Goal: Answer question/provide support: Share knowledge or assist other users

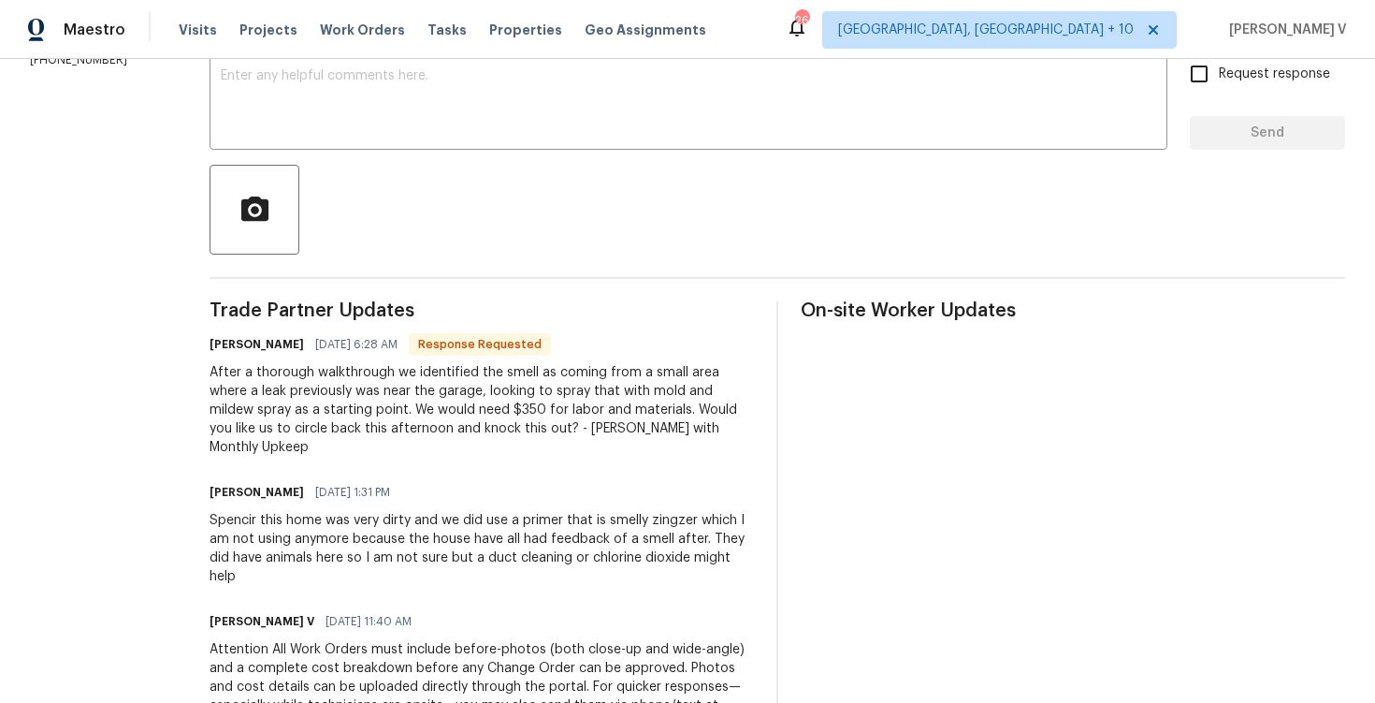
scroll to position [518, 0]
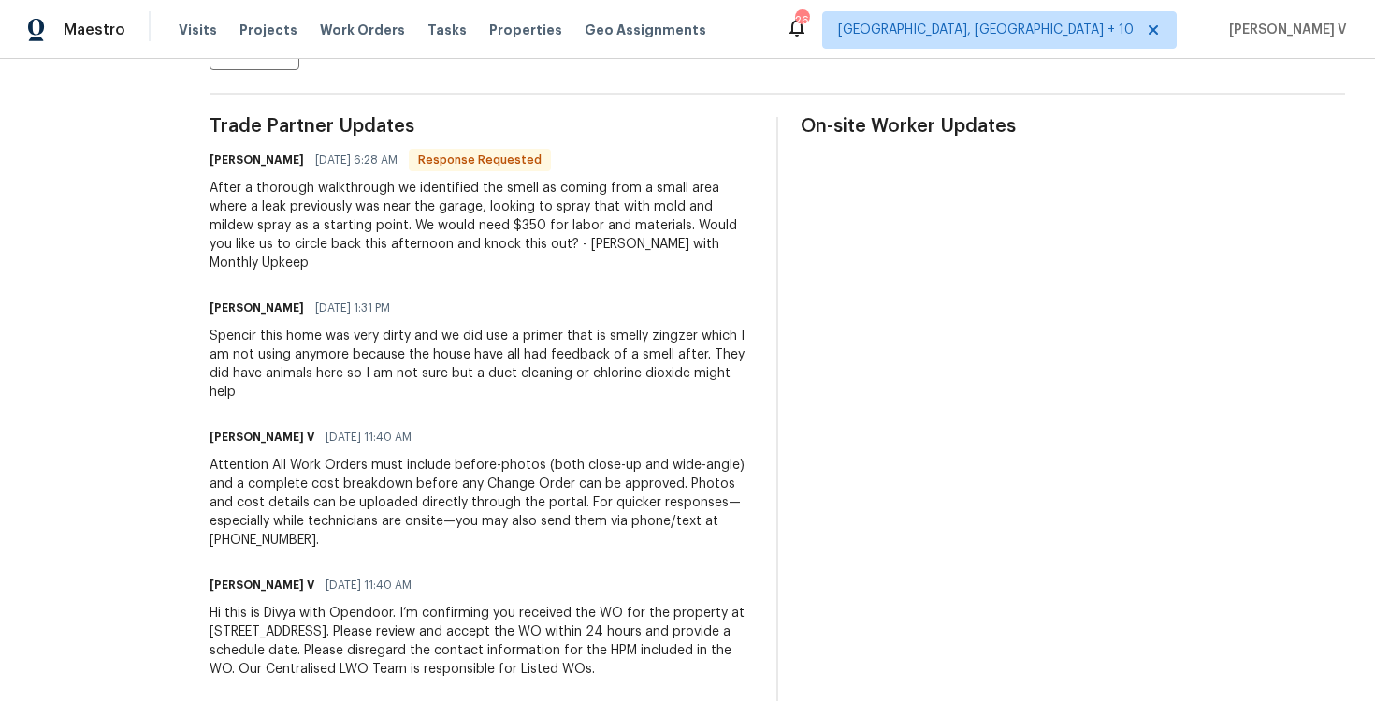
click at [569, 228] on div "After a thorough walkthrough we identified the smell as coming from a small are…" at bounding box center [482, 226] width 545 height 94
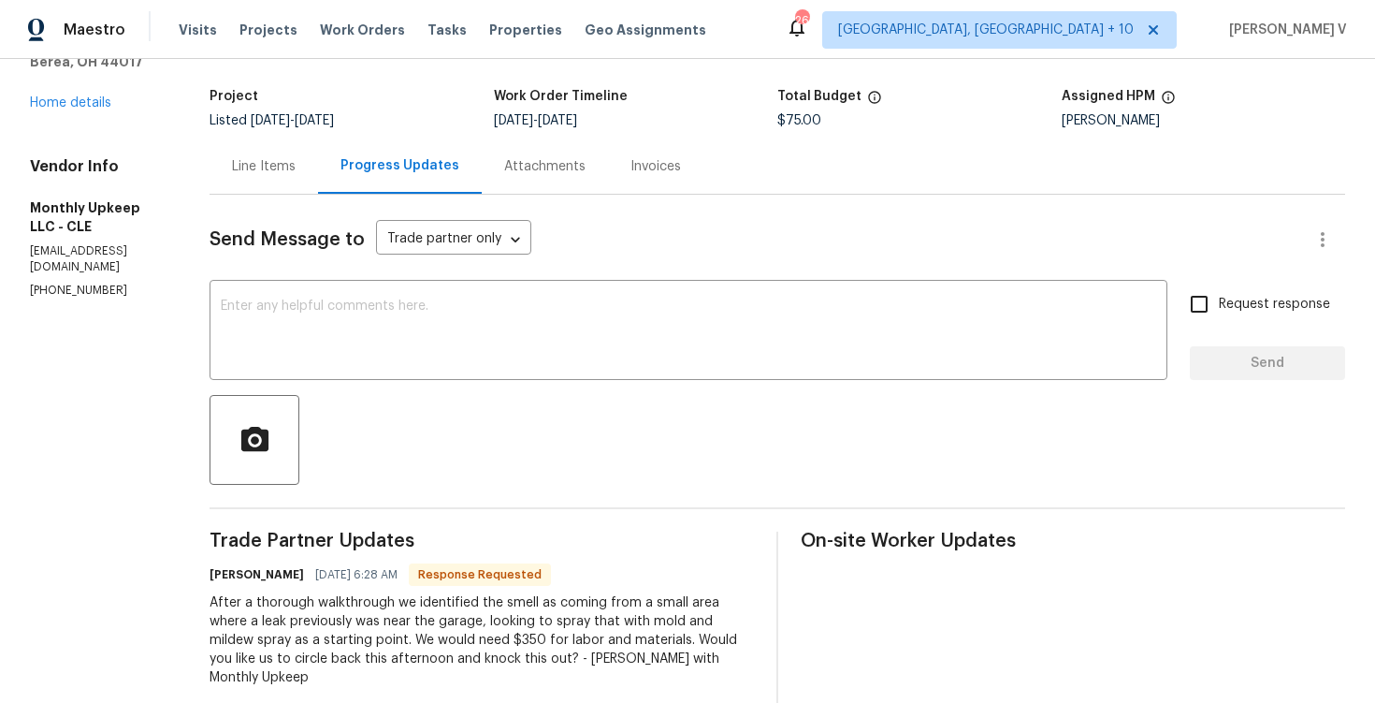
scroll to position [99, 0]
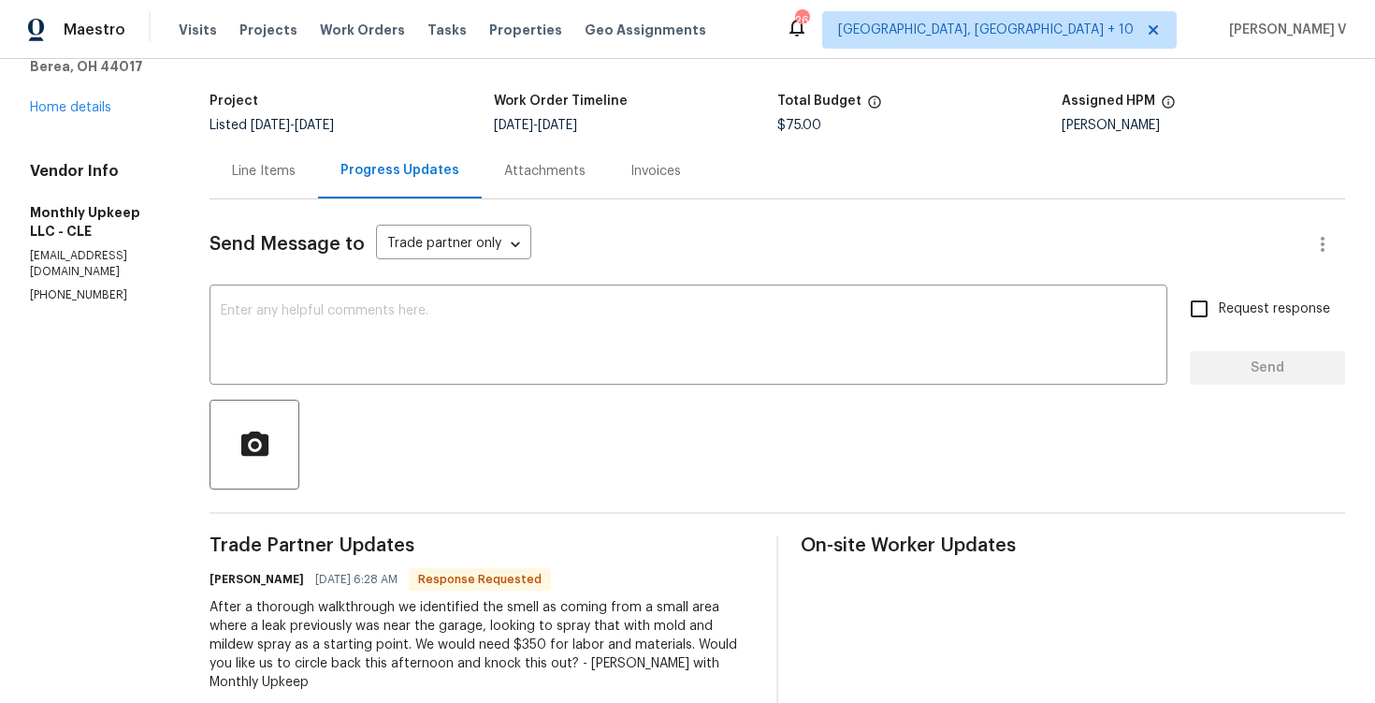
click at [282, 193] on div "Line Items" at bounding box center [264, 170] width 109 height 55
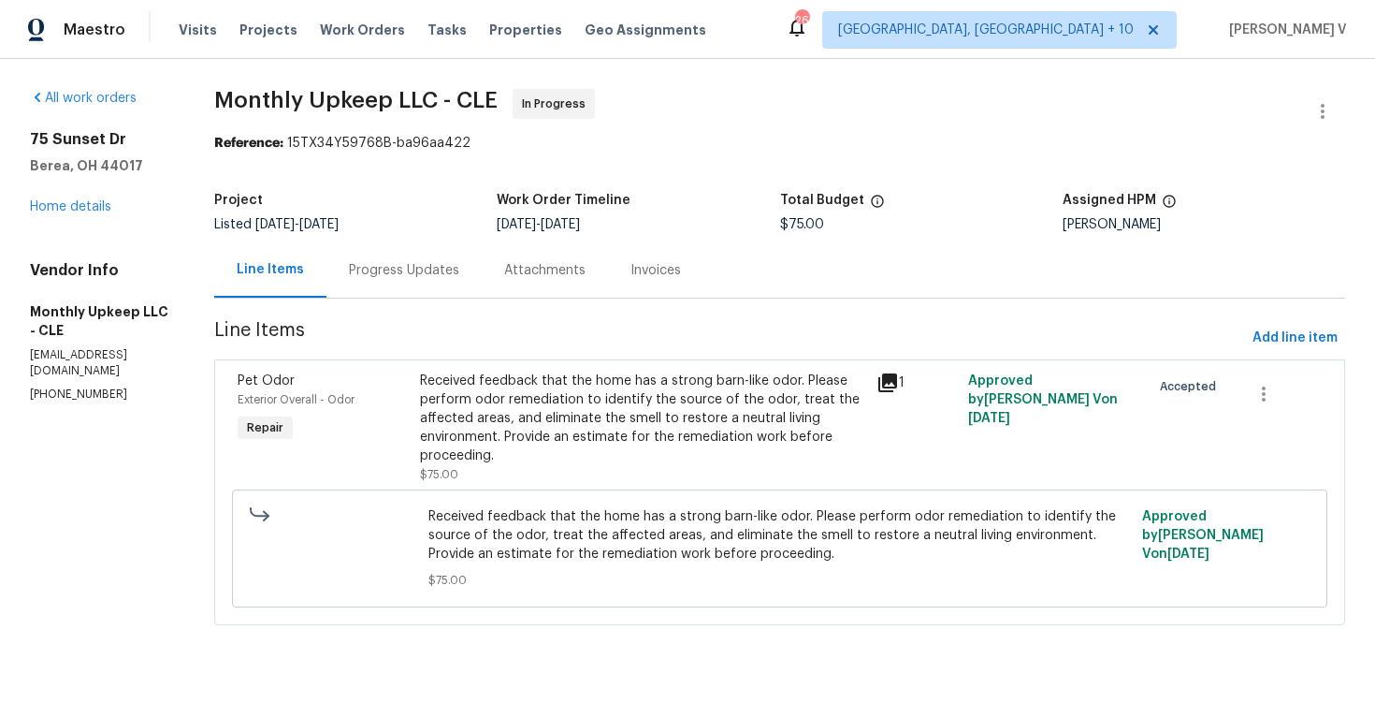
click at [409, 266] on div "Progress Updates" at bounding box center [404, 270] width 110 height 19
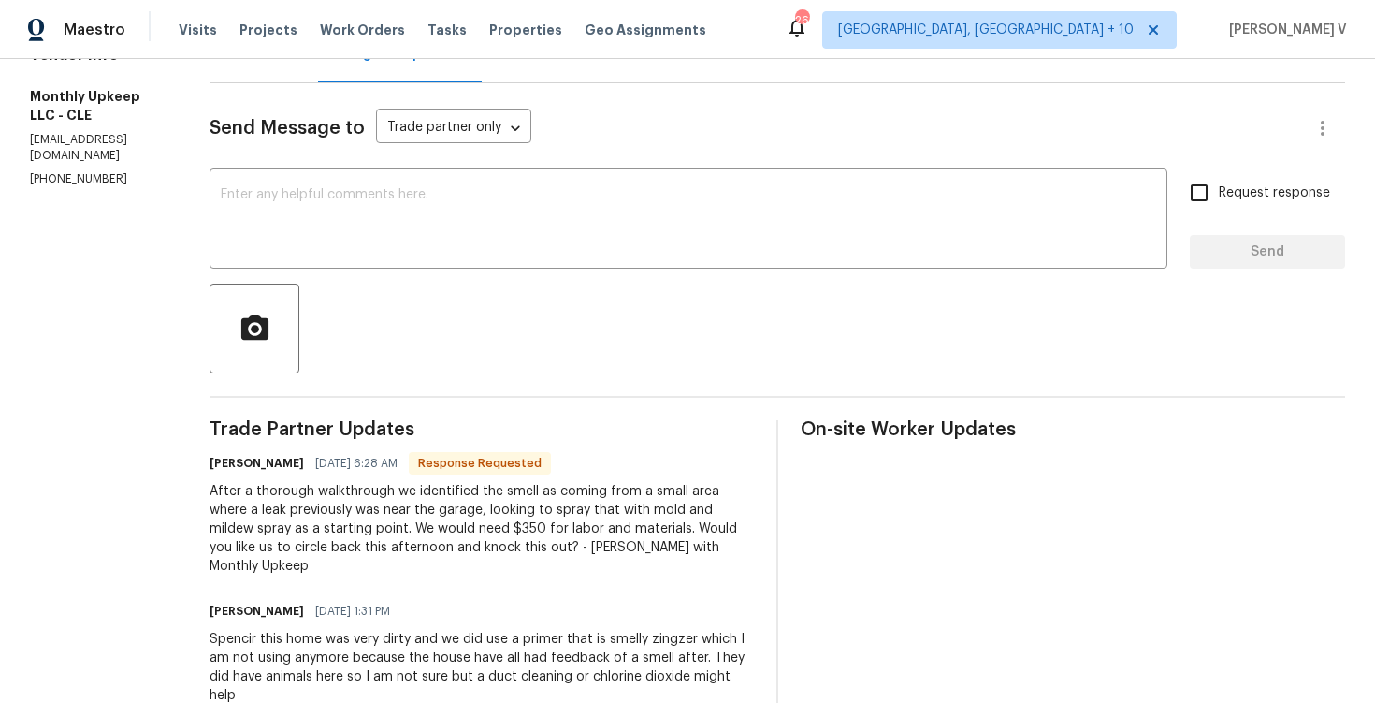
scroll to position [233, 0]
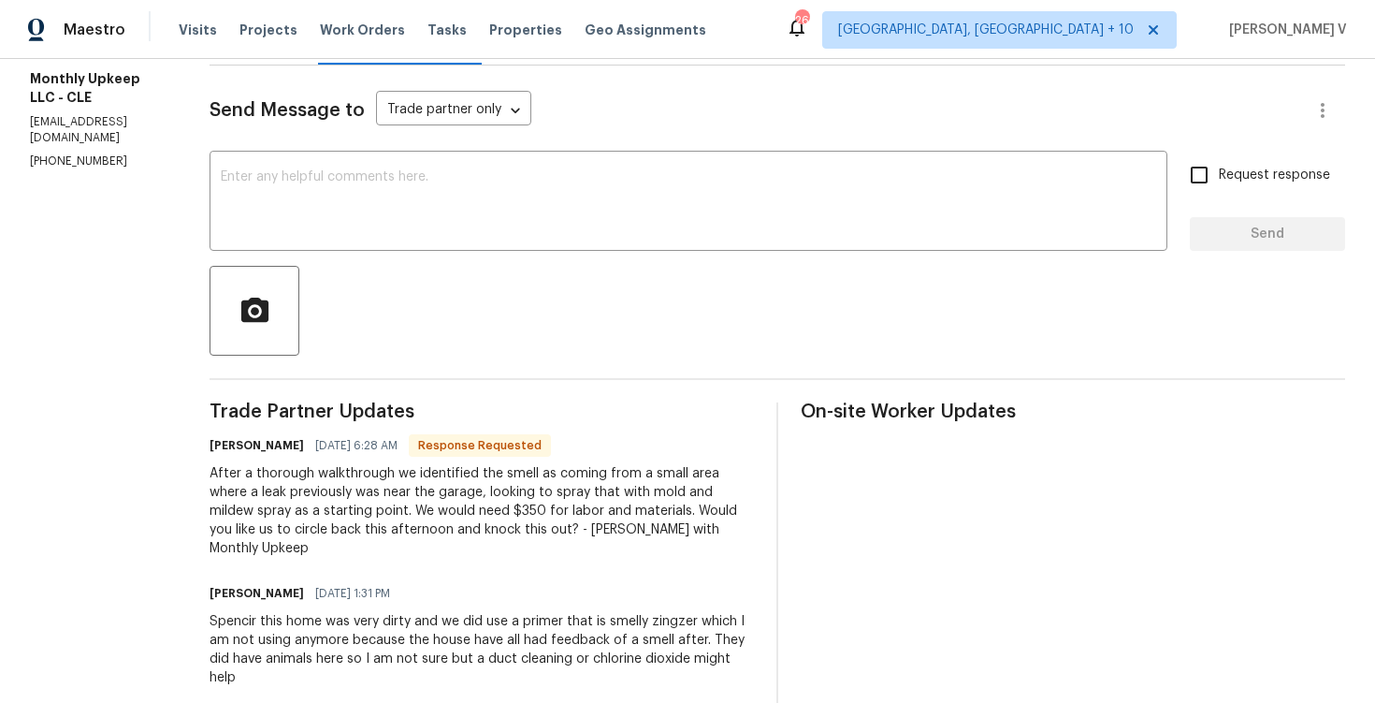
click at [376, 490] on div "After a thorough walkthrough we identified the smell as coming from a small are…" at bounding box center [482, 511] width 545 height 94
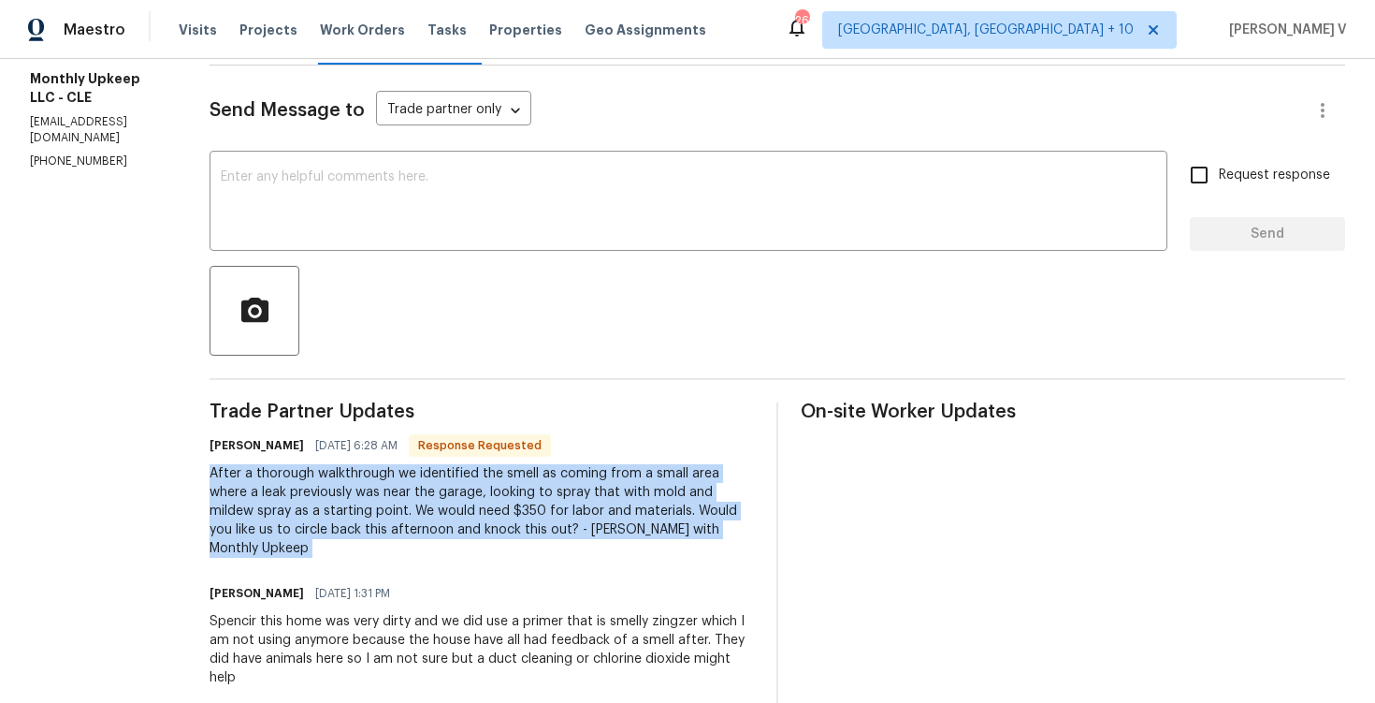
click at [376, 490] on div "After a thorough walkthrough we identified the smell as coming from a small are…" at bounding box center [482, 511] width 545 height 94
copy div "After a thorough walkthrough we identified the smell as coming from a small are…"
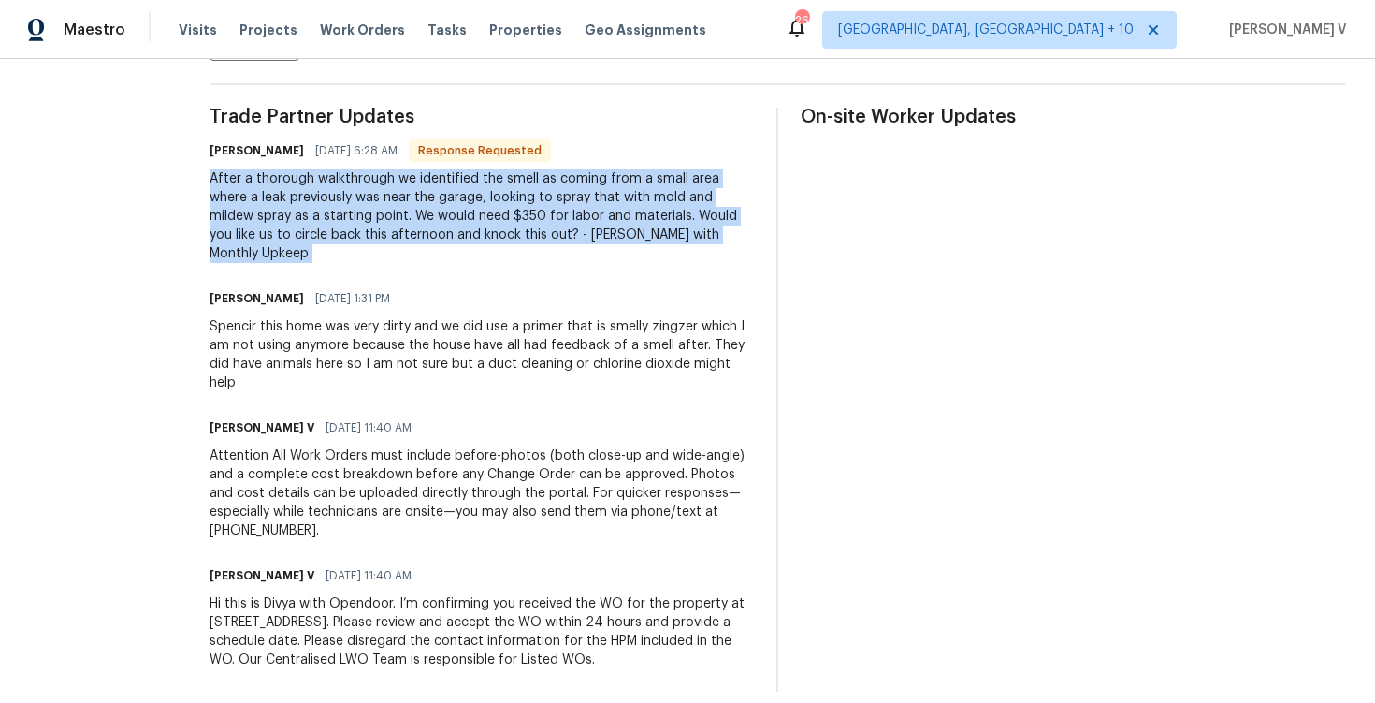
scroll to position [0, 0]
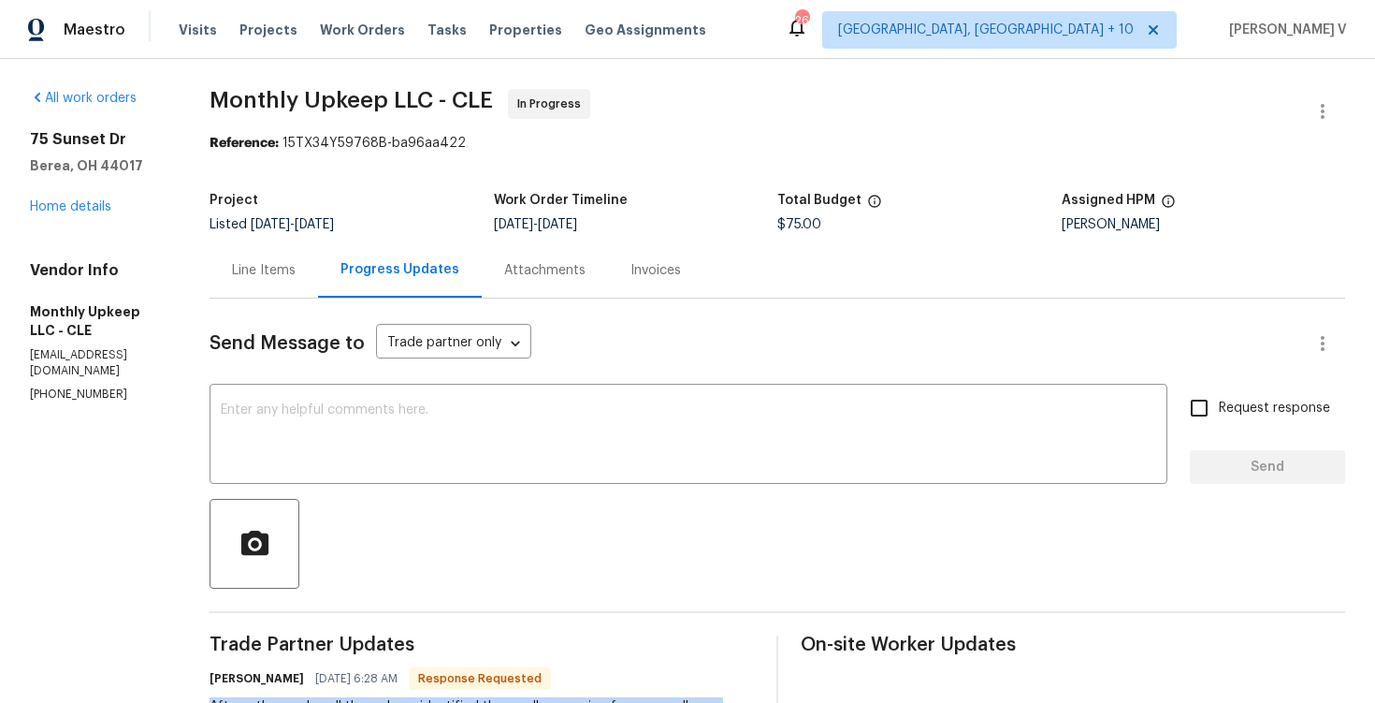
click at [283, 250] on div "Line Items" at bounding box center [264, 269] width 109 height 55
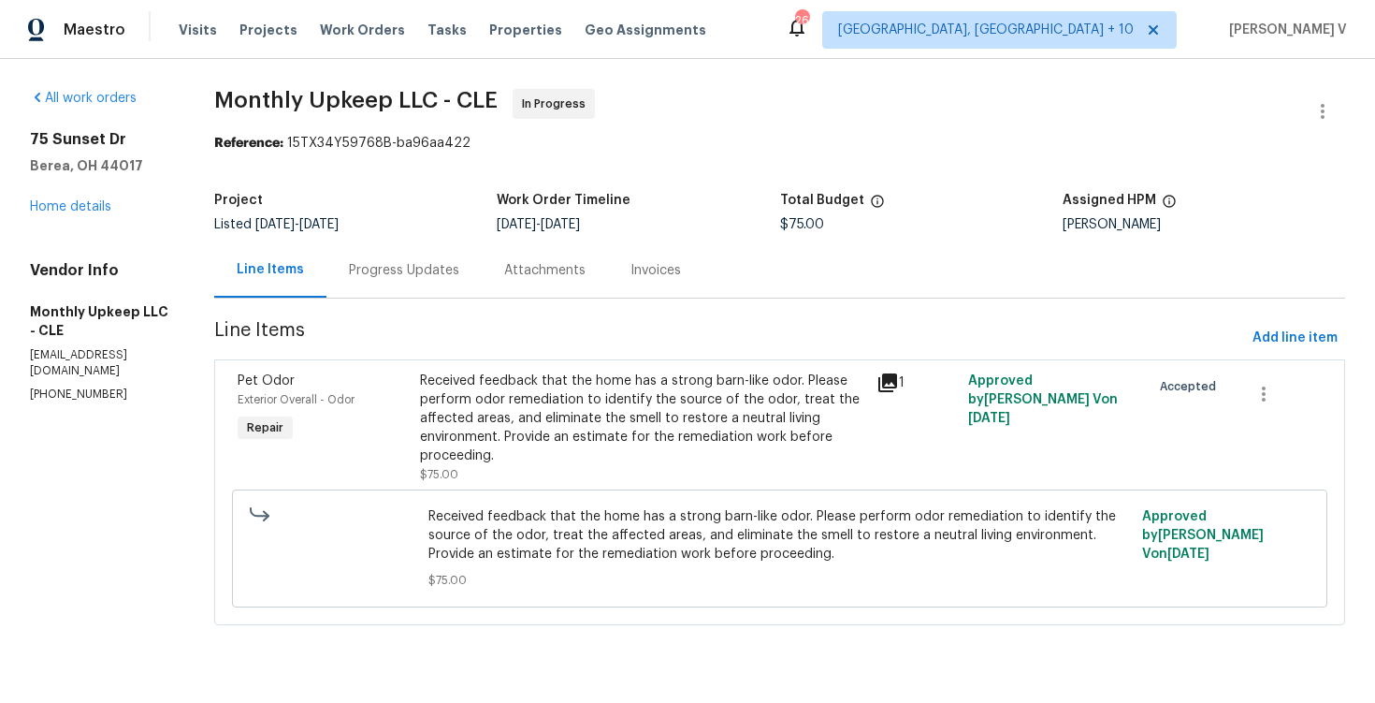
click at [575, 478] on div "Received feedback that the home has a strong barn-like odor. Please perform odo…" at bounding box center [642, 427] width 445 height 112
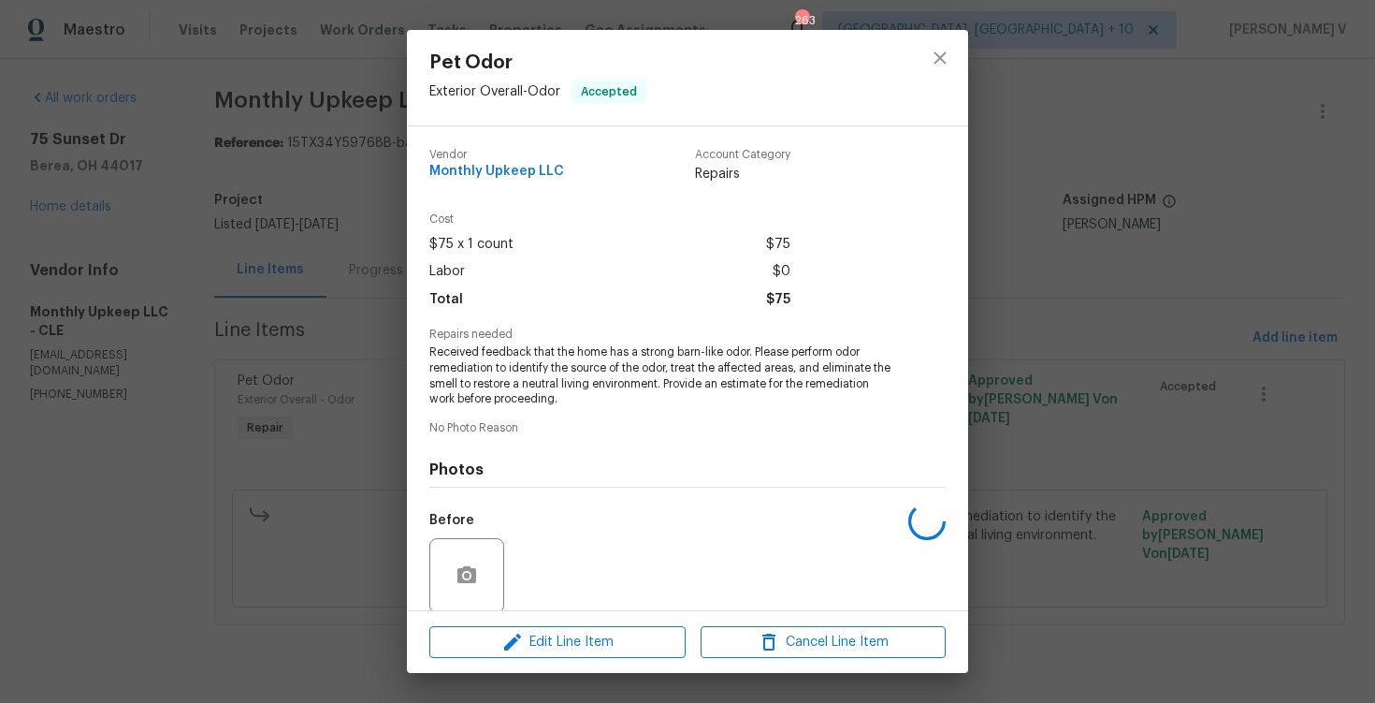
scroll to position [143, 0]
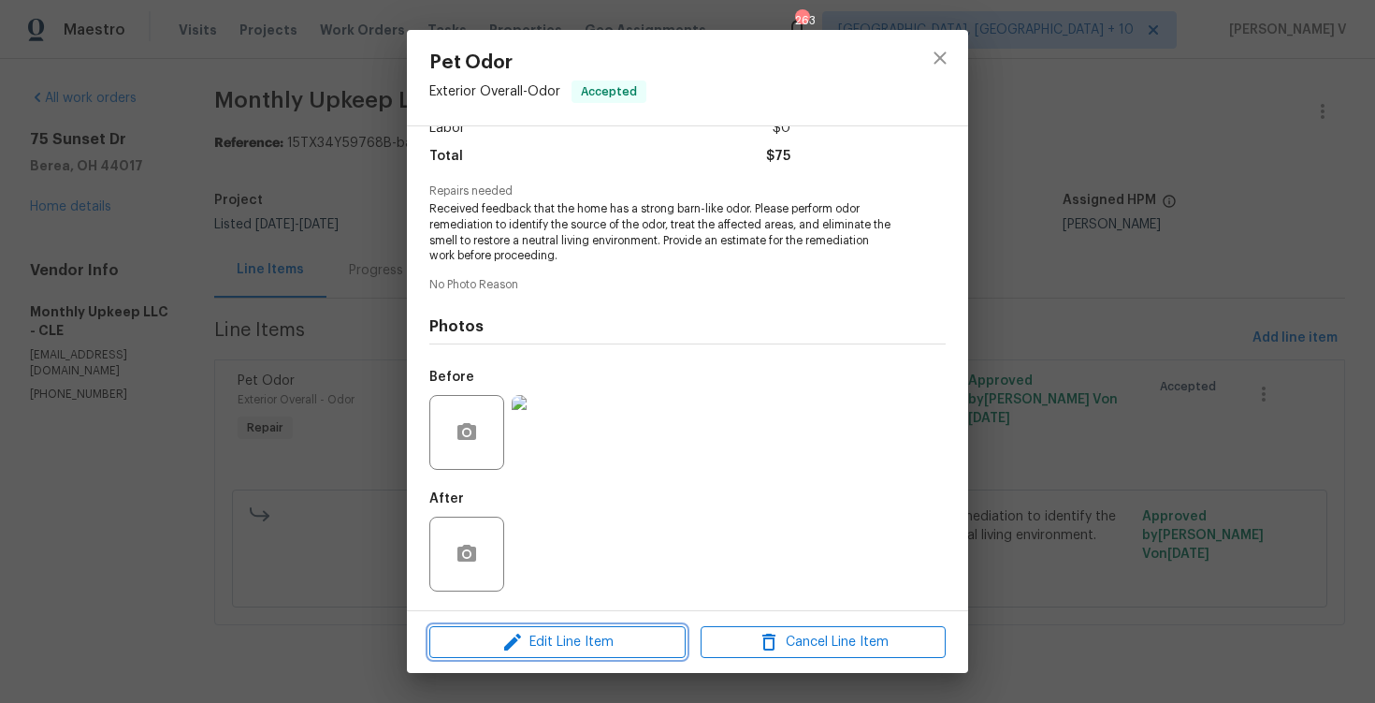
click at [521, 633] on icon "button" at bounding box center [513, 642] width 22 height 22
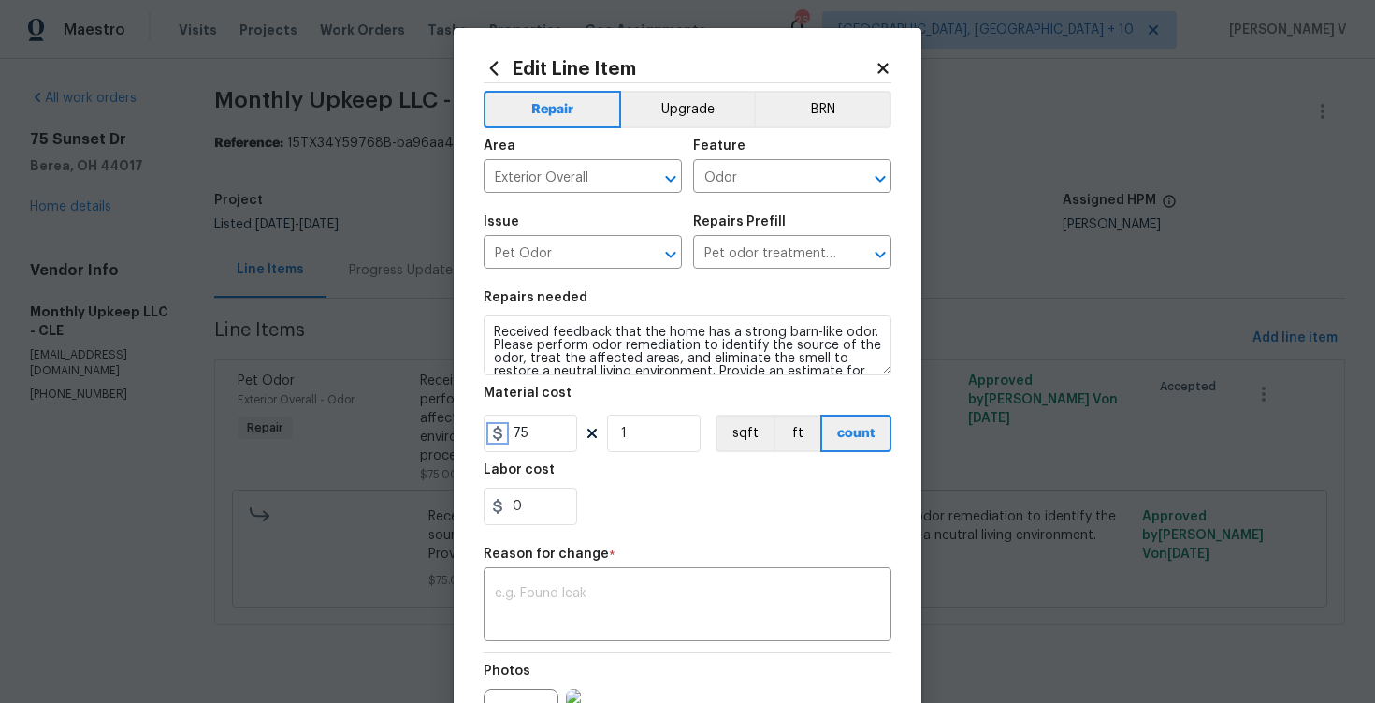
click at [502, 431] on icon at bounding box center [497, 433] width 9 height 15
click at [516, 431] on input "75" at bounding box center [531, 432] width 94 height 37
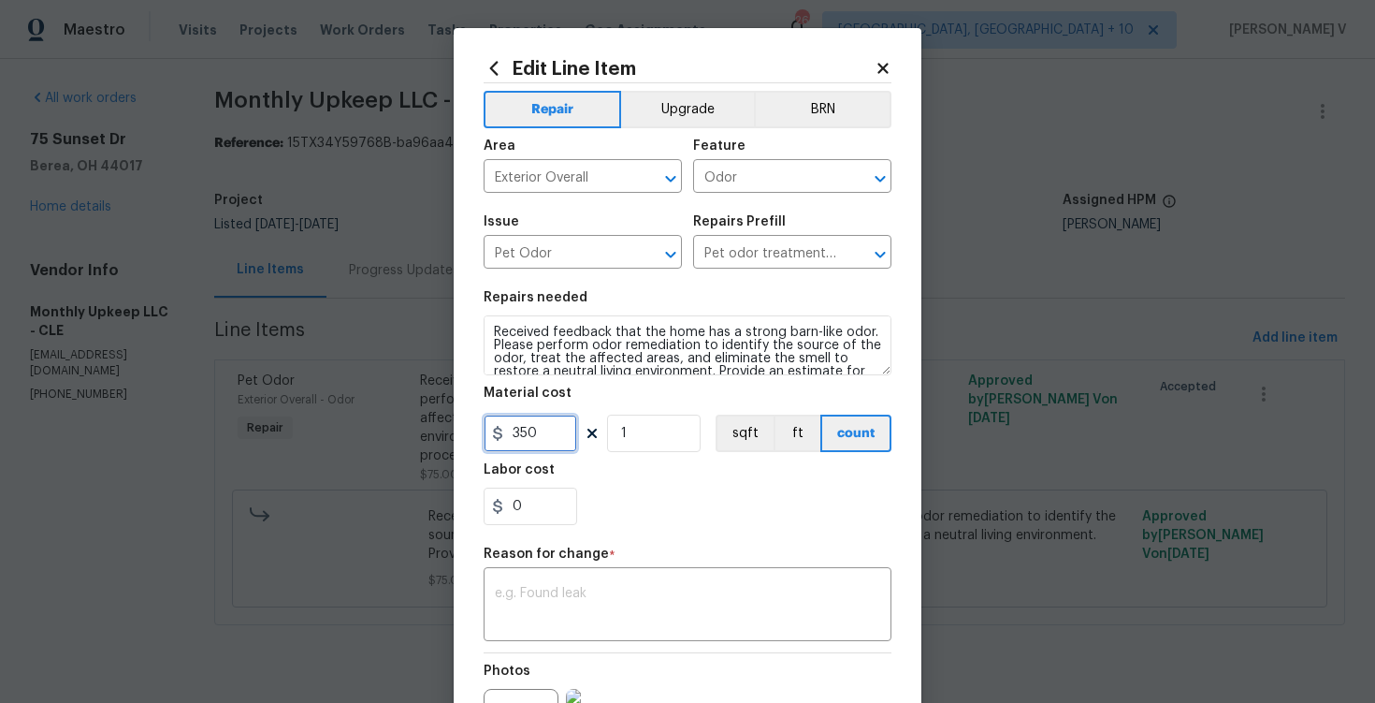
type input "350"
click at [612, 600] on textarea at bounding box center [687, 606] width 385 height 39
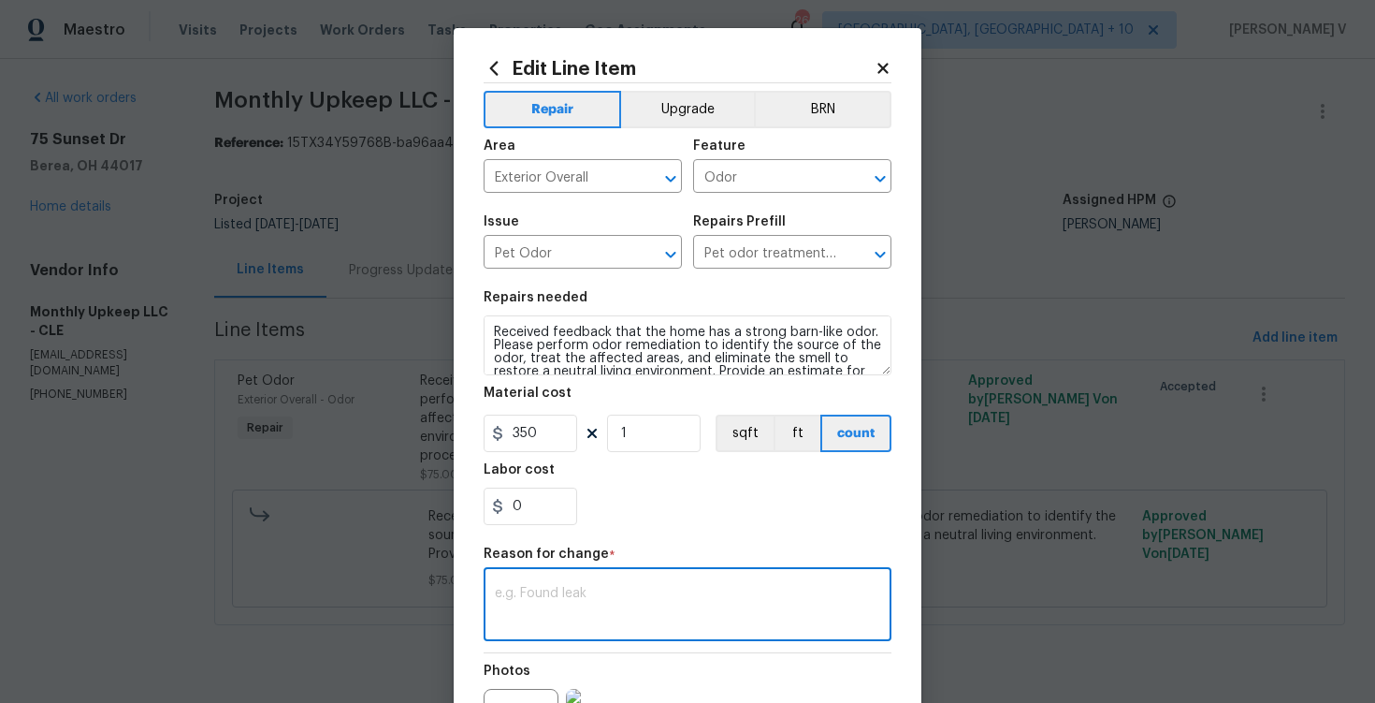
paste textarea "(DV) Updated per vendor’s final cost."
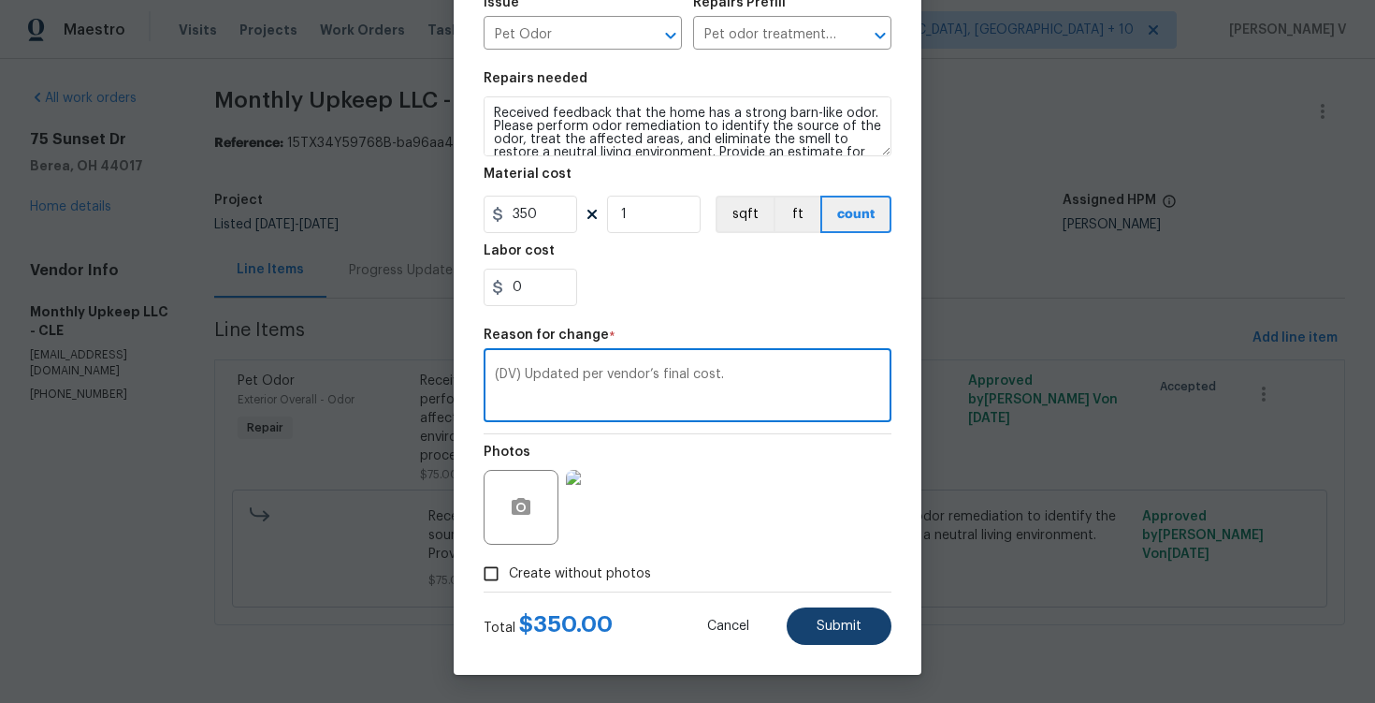
type textarea "(DV) Updated per vendor’s final cost."
click at [832, 633] on button "Submit" at bounding box center [839, 625] width 105 height 37
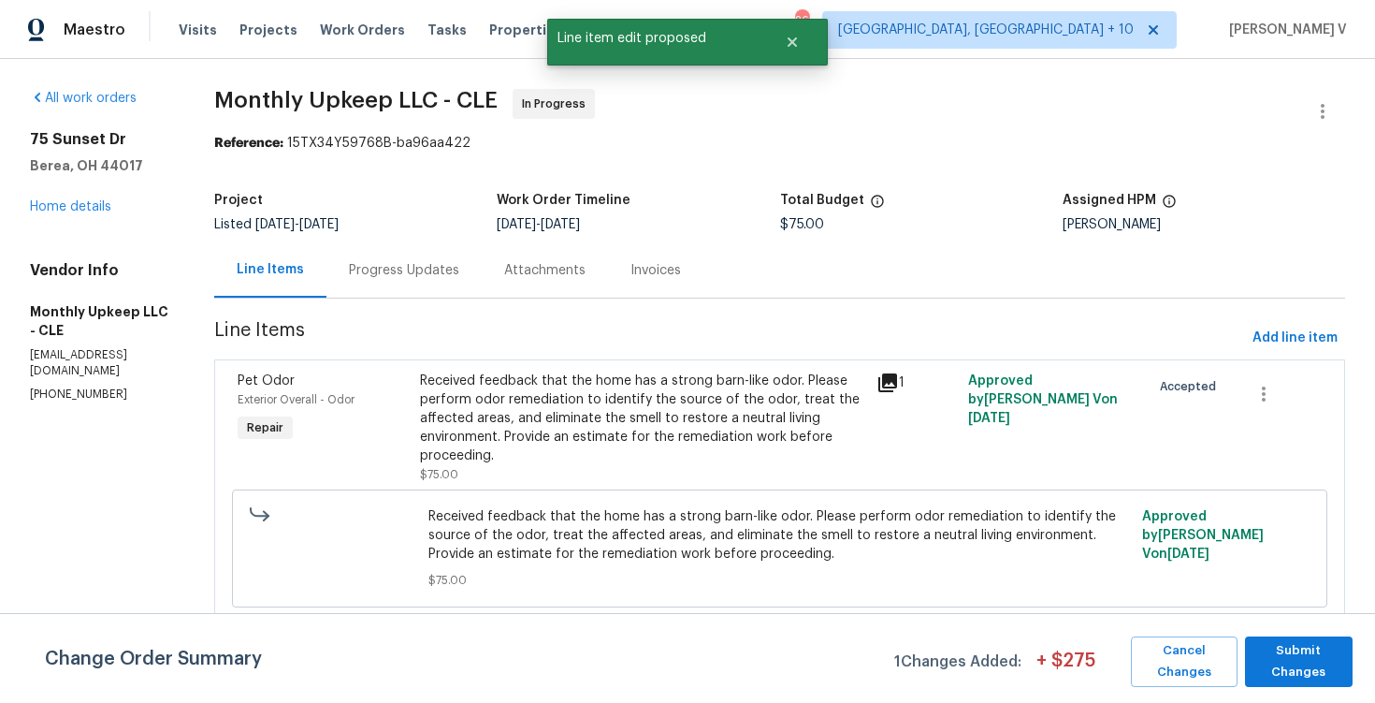
scroll to position [0, 0]
click at [1303, 659] on span "Submit Changes" at bounding box center [1299, 661] width 89 height 43
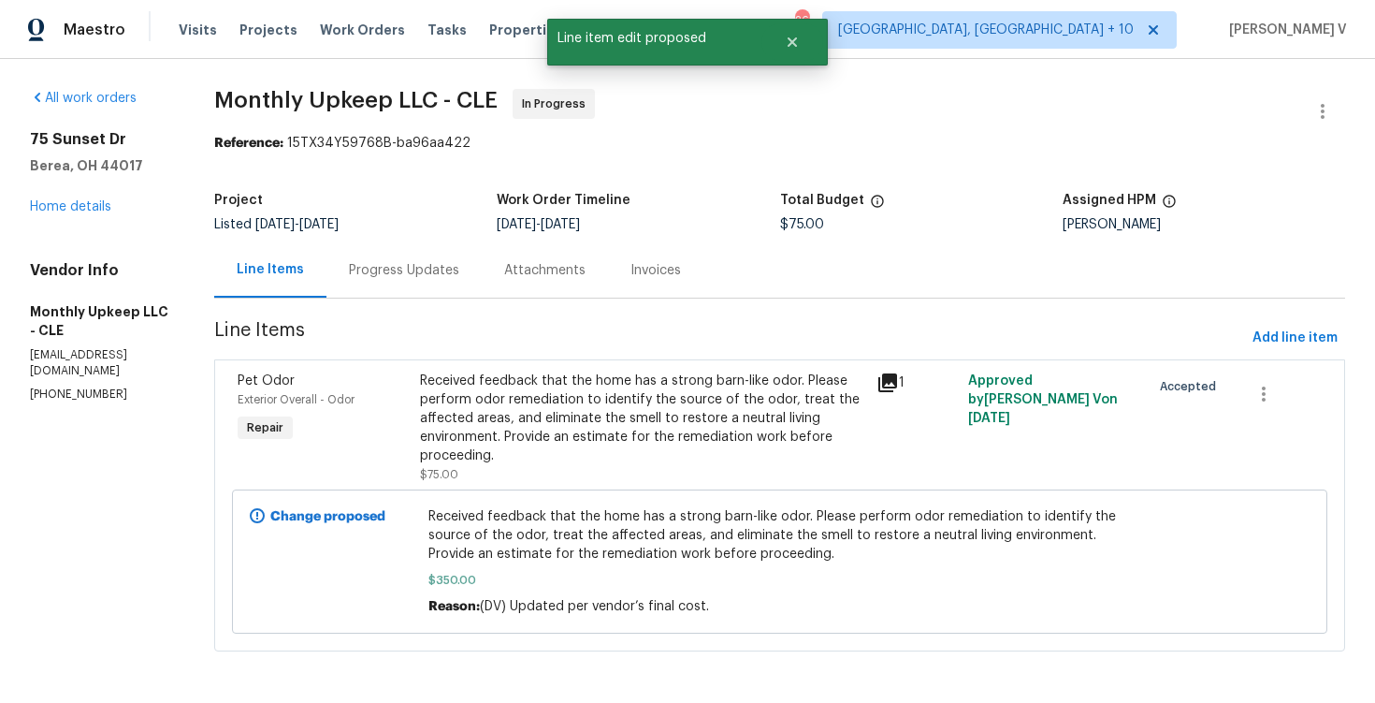
click at [364, 270] on div "Progress Updates" at bounding box center [404, 270] width 110 height 19
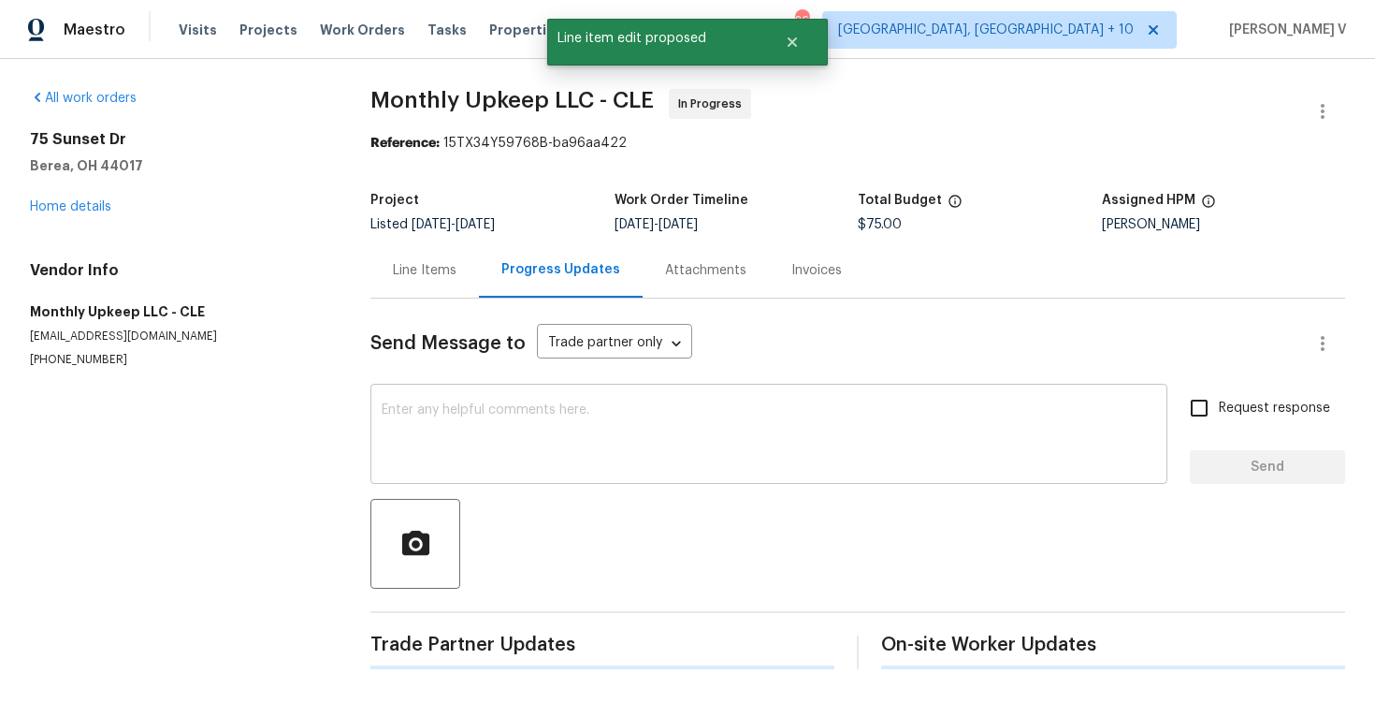
click at [384, 416] on textarea at bounding box center [769, 435] width 775 height 65
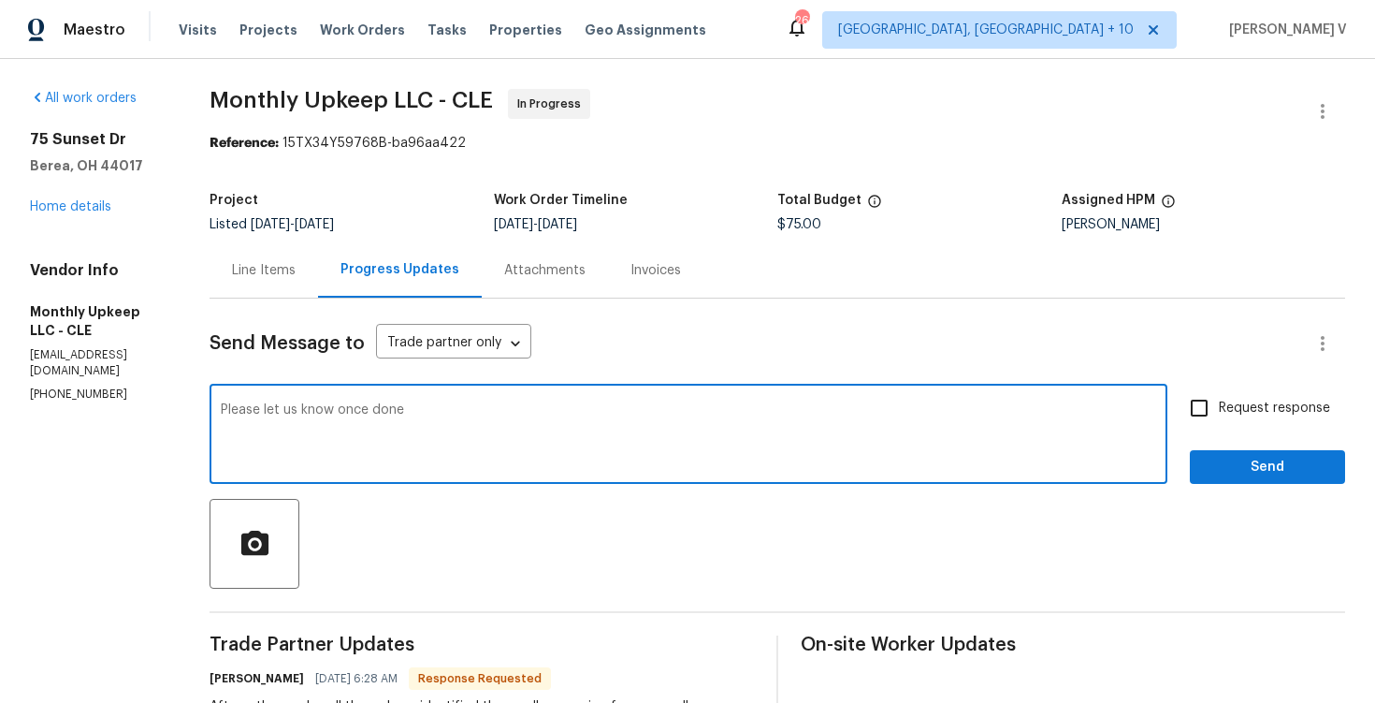
click at [231, 414] on textarea "Please let us know once done" at bounding box center [689, 435] width 936 height 65
click at [646, 400] on div "We have updated the cost. Please let us know once done x ​" at bounding box center [689, 435] width 958 height 95
click at [629, 407] on textarea "We have updated the cost. Please let us know once done" at bounding box center [689, 435] width 936 height 65
type textarea "We have updated the cost. Please let us know once done!"
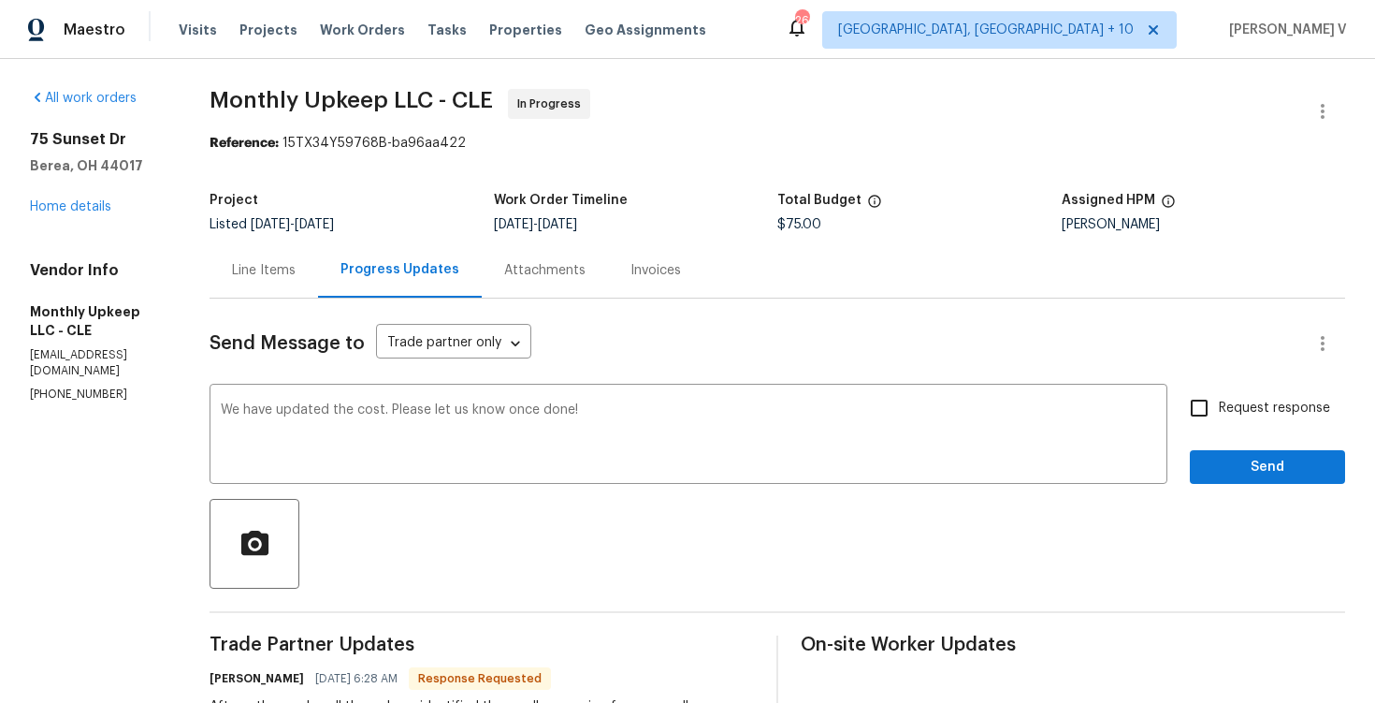
click at [1204, 432] on div "Request response Send" at bounding box center [1267, 435] width 155 height 95
click at [1207, 422] on input "Request response" at bounding box center [1199, 407] width 39 height 39
checkbox input "true"
click at [1220, 473] on span "Send" at bounding box center [1267, 467] width 125 height 23
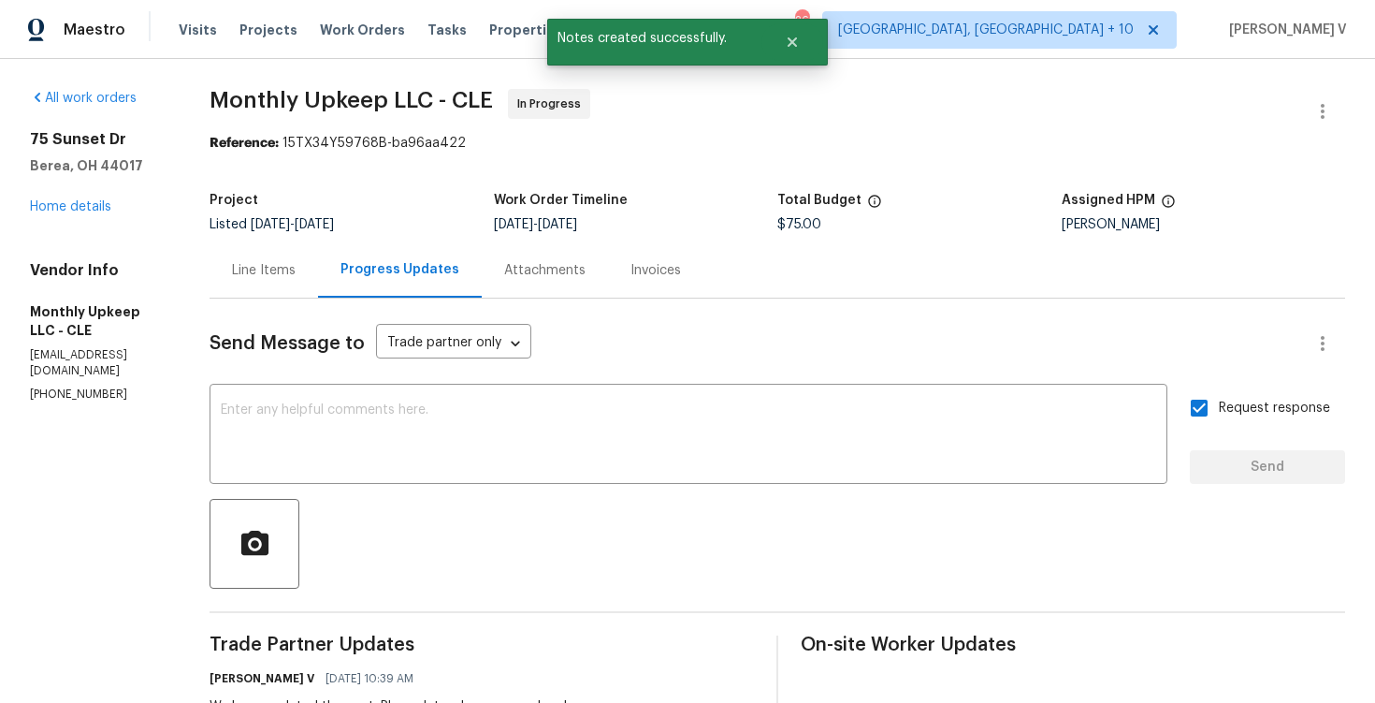
click at [299, 287] on div "Line Items" at bounding box center [264, 269] width 109 height 55
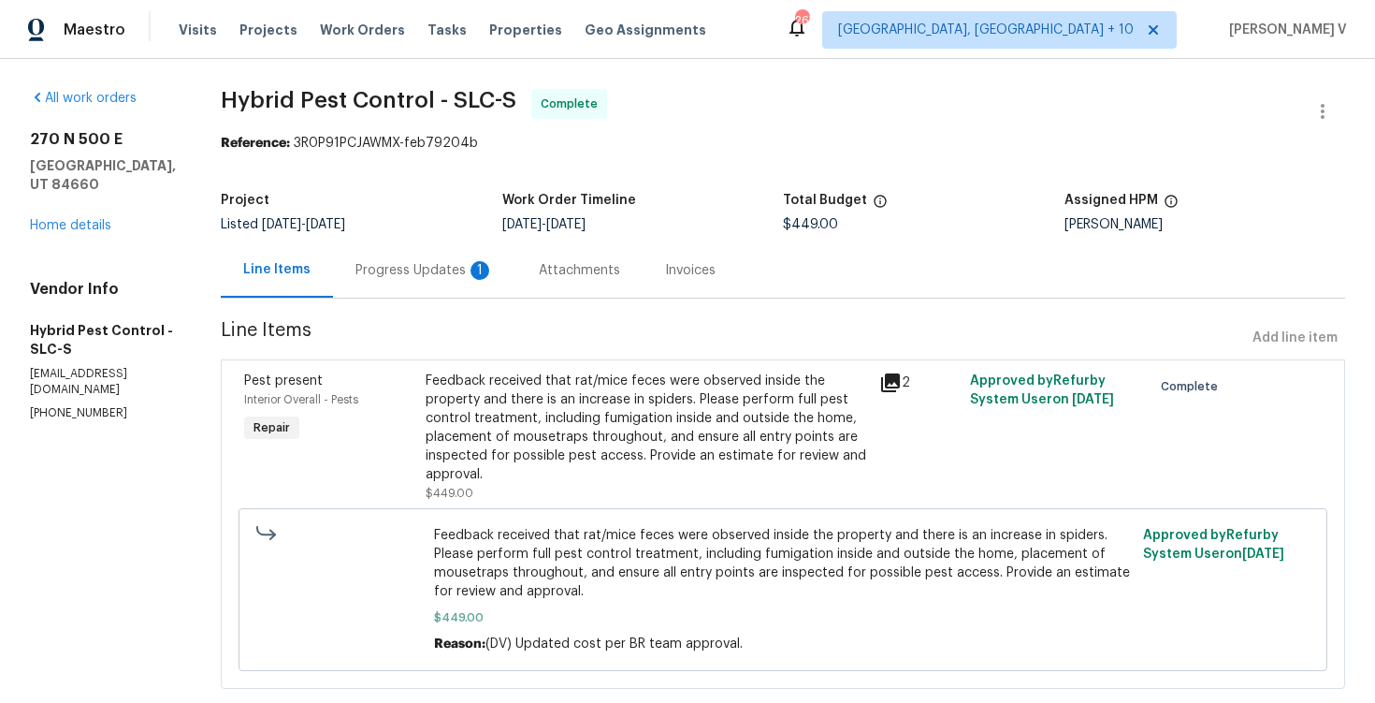
click at [489, 272] on div "1" at bounding box center [480, 270] width 19 height 19
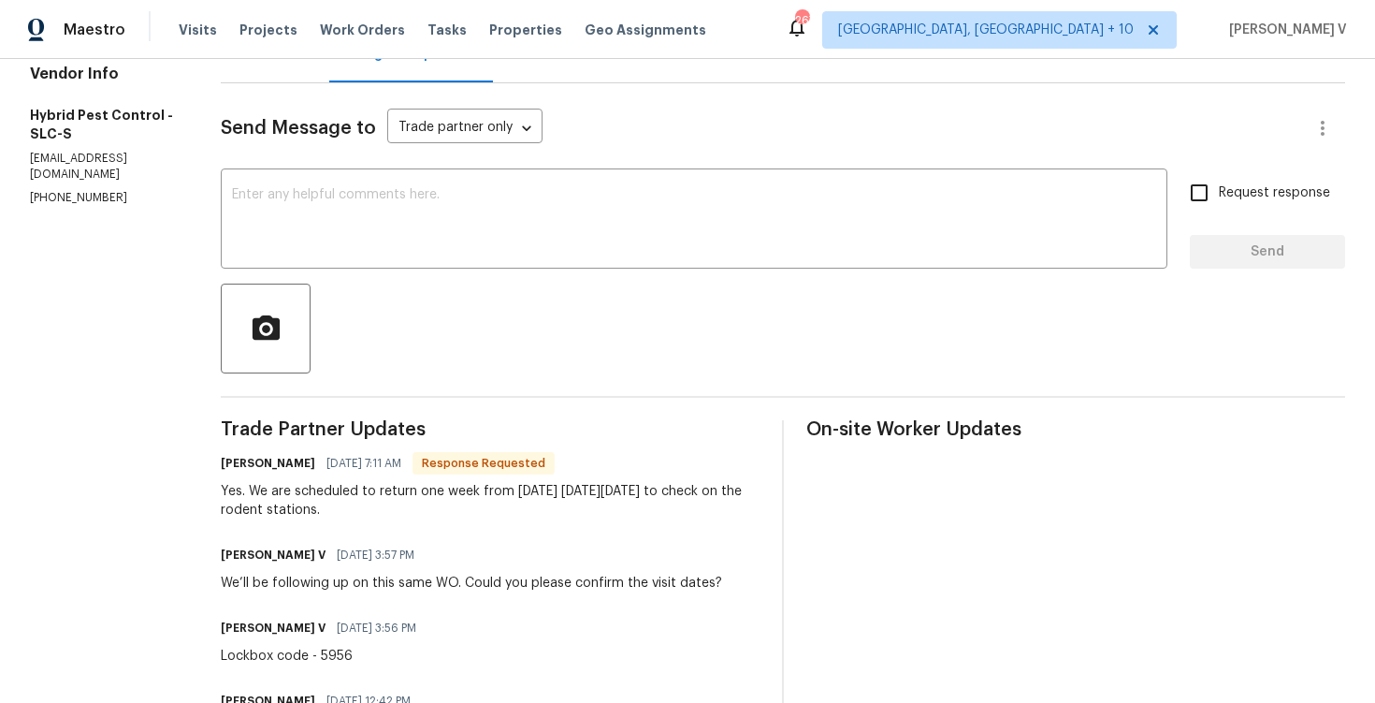
scroll to position [201, 0]
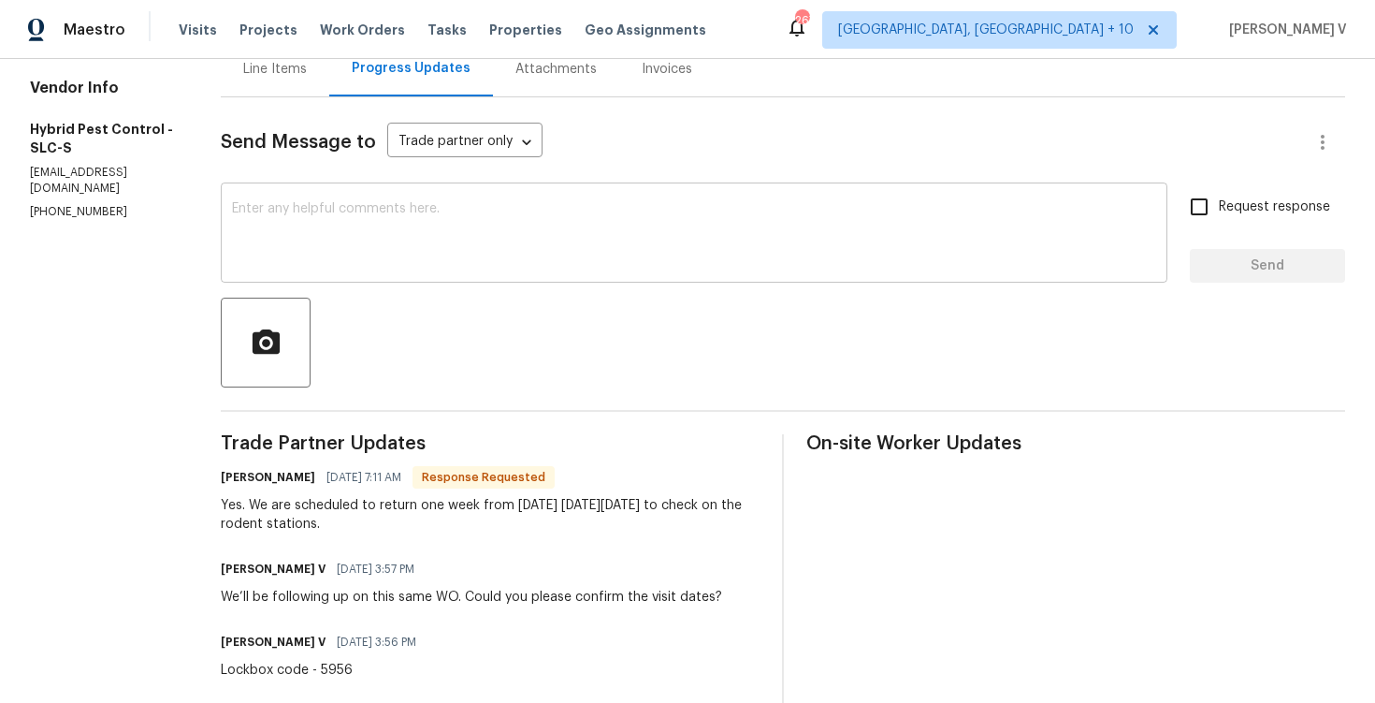
click at [476, 242] on textarea at bounding box center [694, 234] width 924 height 65
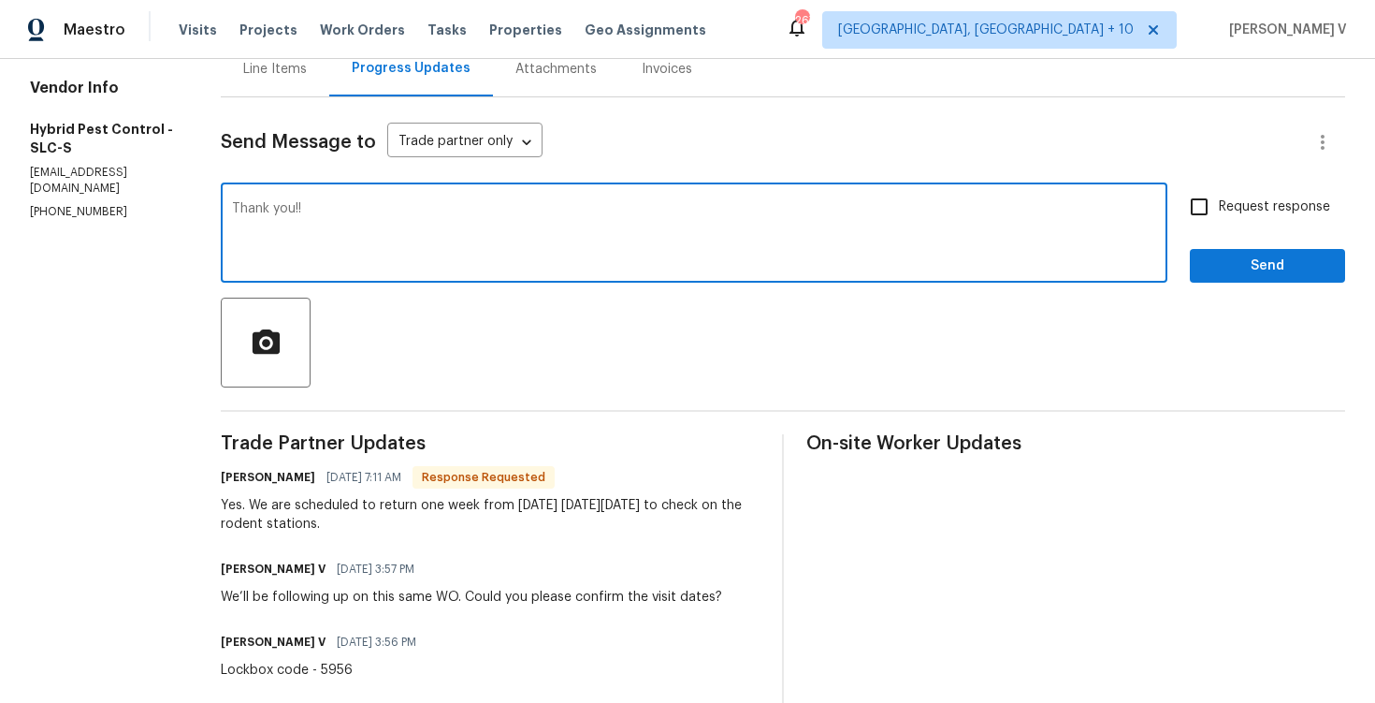
type textarea "Thank you!!"
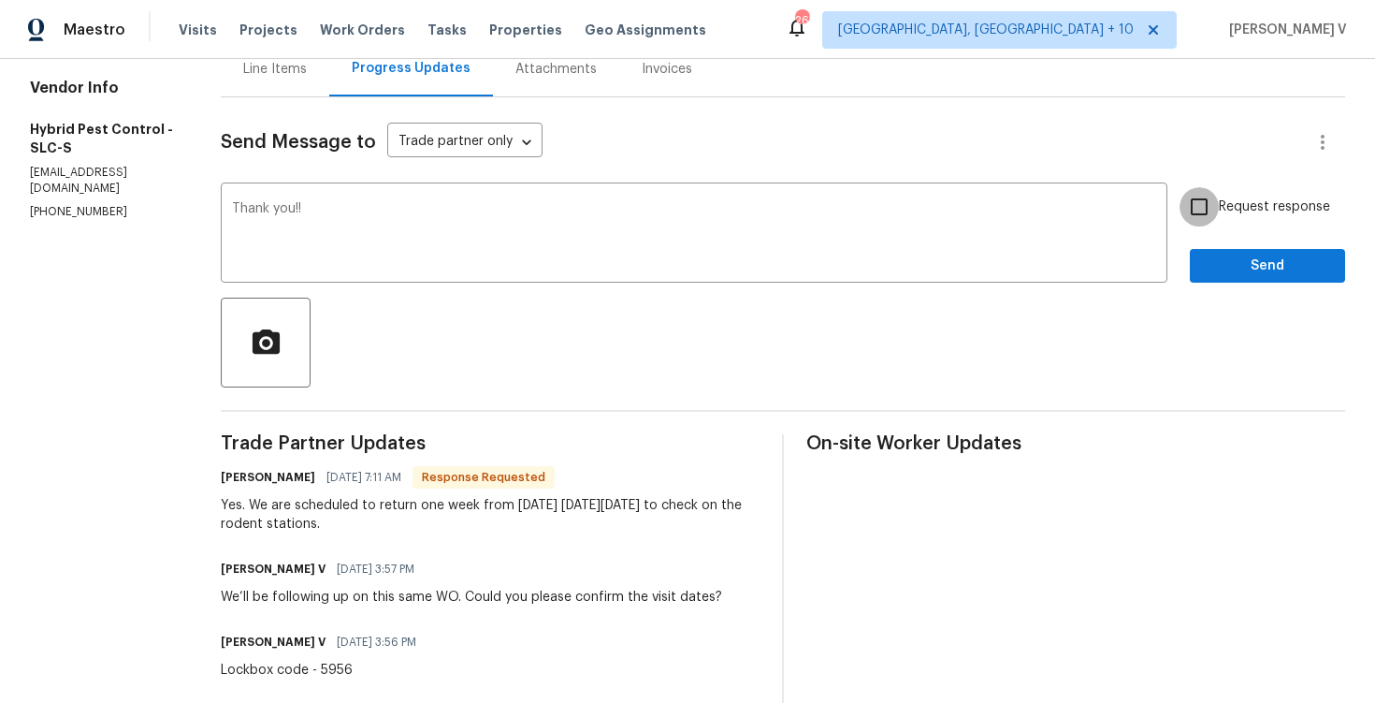
click at [1218, 225] on input "Request response" at bounding box center [1199, 206] width 39 height 39
checkbox input "true"
click at [1220, 265] on span "Send" at bounding box center [1267, 265] width 125 height 23
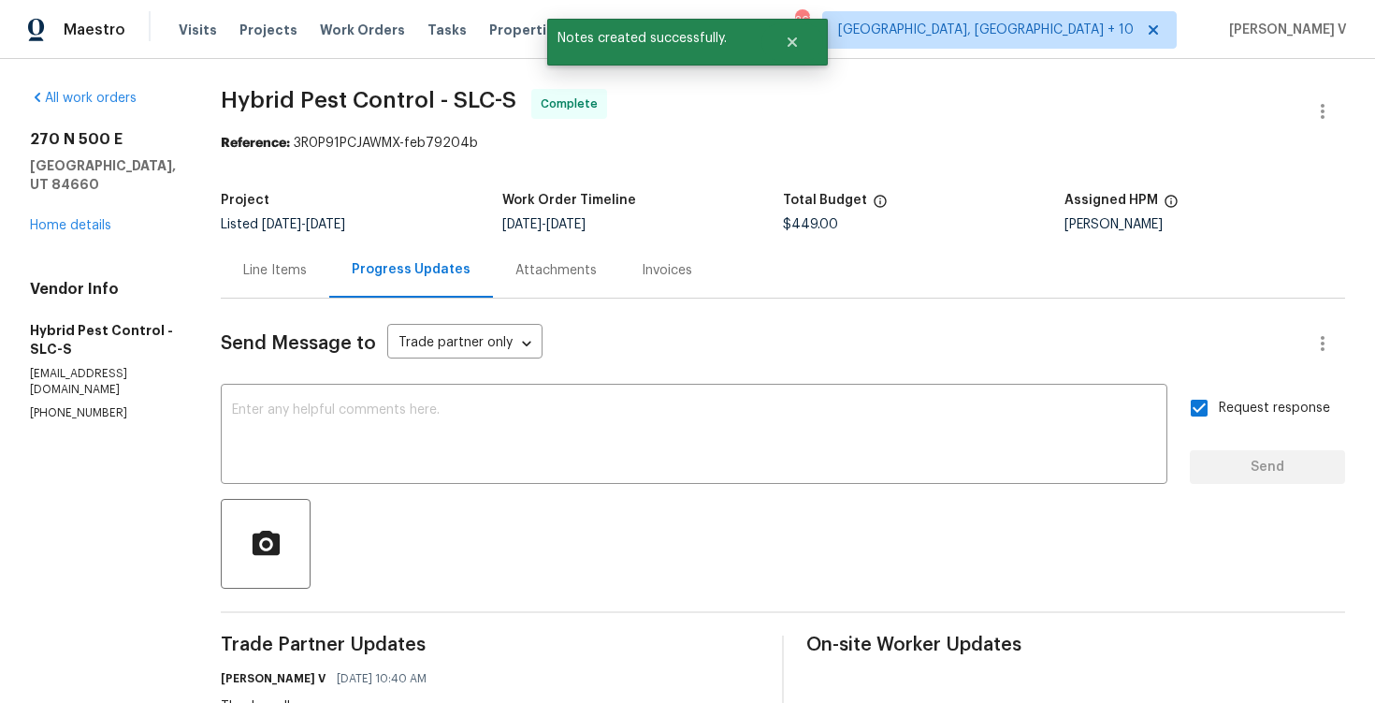
scroll to position [125, 0]
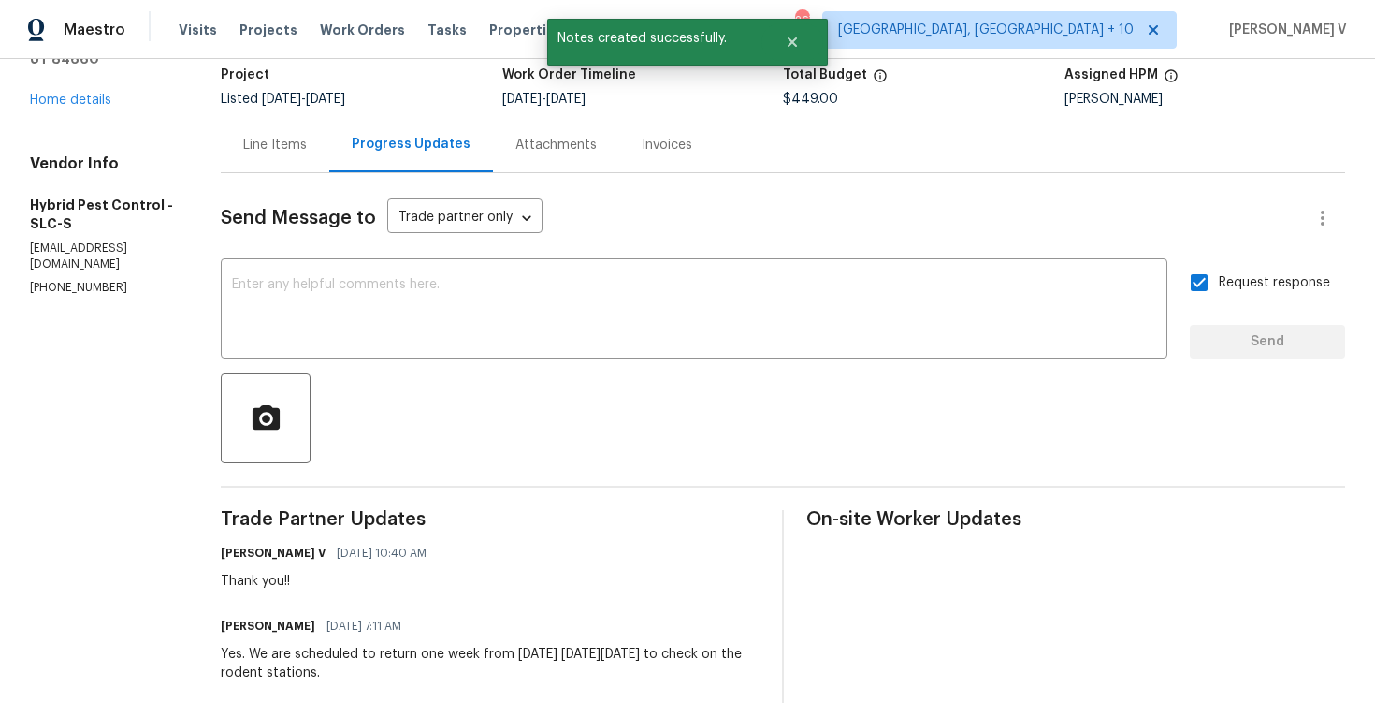
click at [327, 641] on div "[PERSON_NAME] [DATE] 7:11 AM Yes. We are scheduled to return one week from [DAT…" at bounding box center [490, 647] width 539 height 69
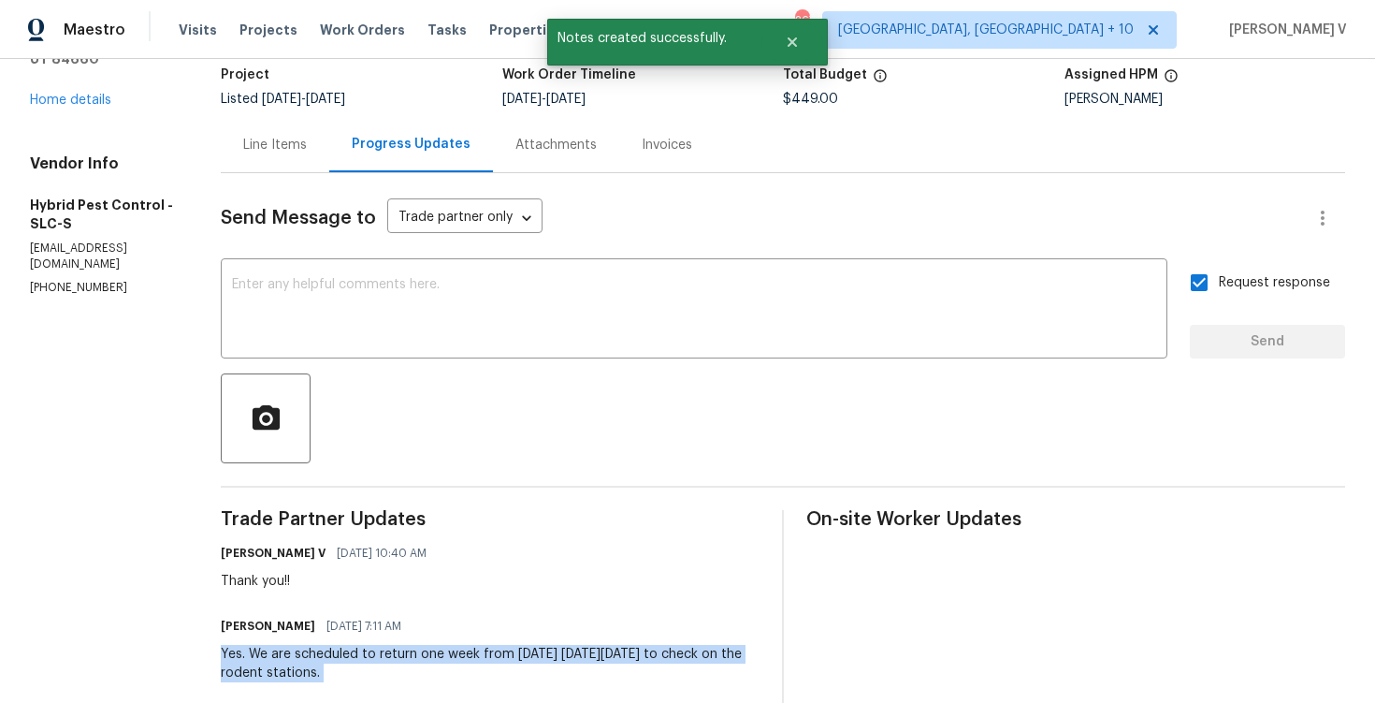
copy div "Yes. We are scheduled to return one week from [DATE] [DATE][DATE] to check on t…"
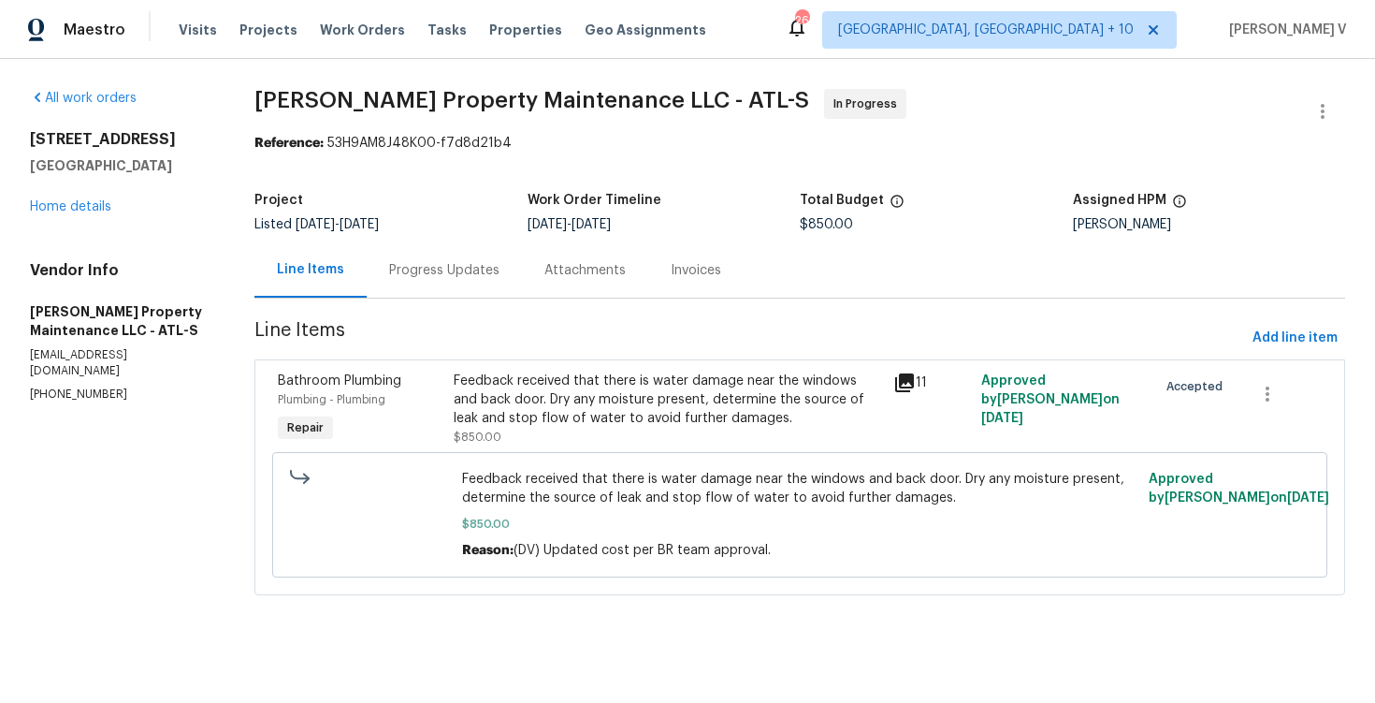
click at [442, 285] on div "Progress Updates" at bounding box center [444, 269] width 155 height 55
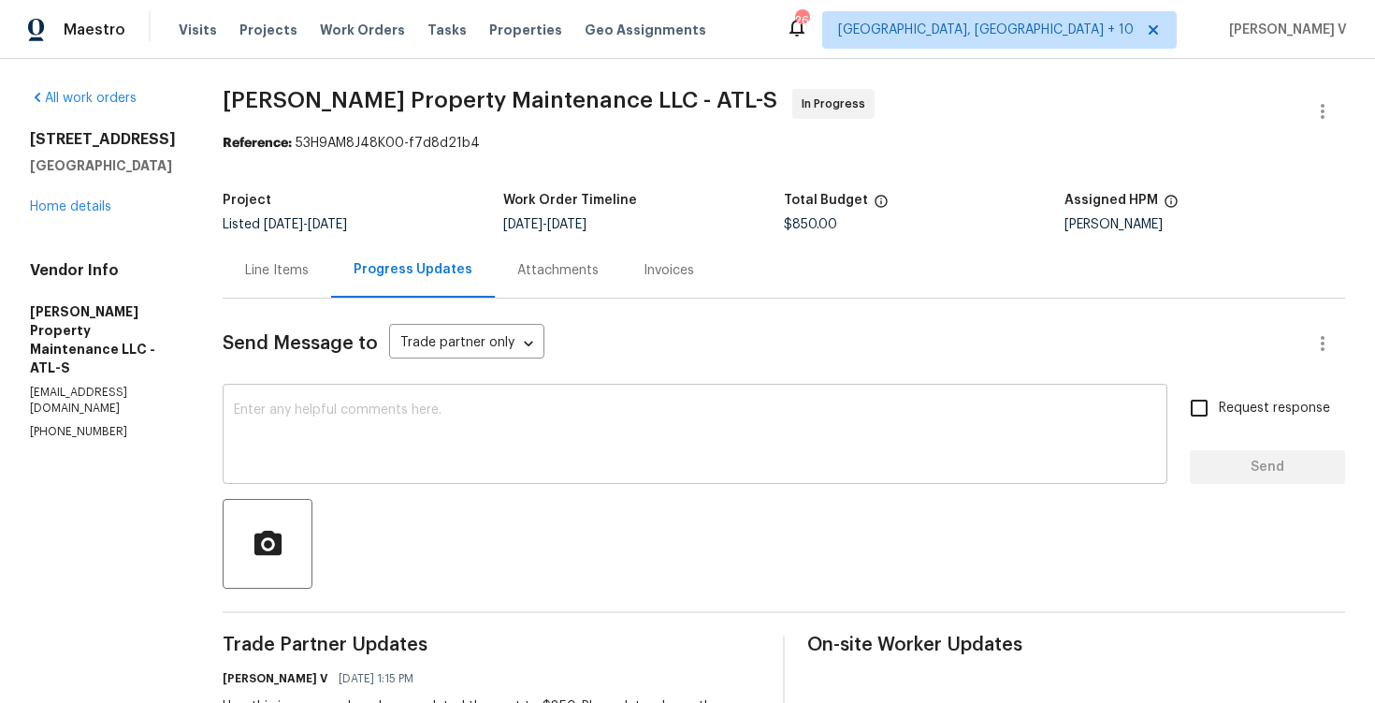
scroll to position [97, 0]
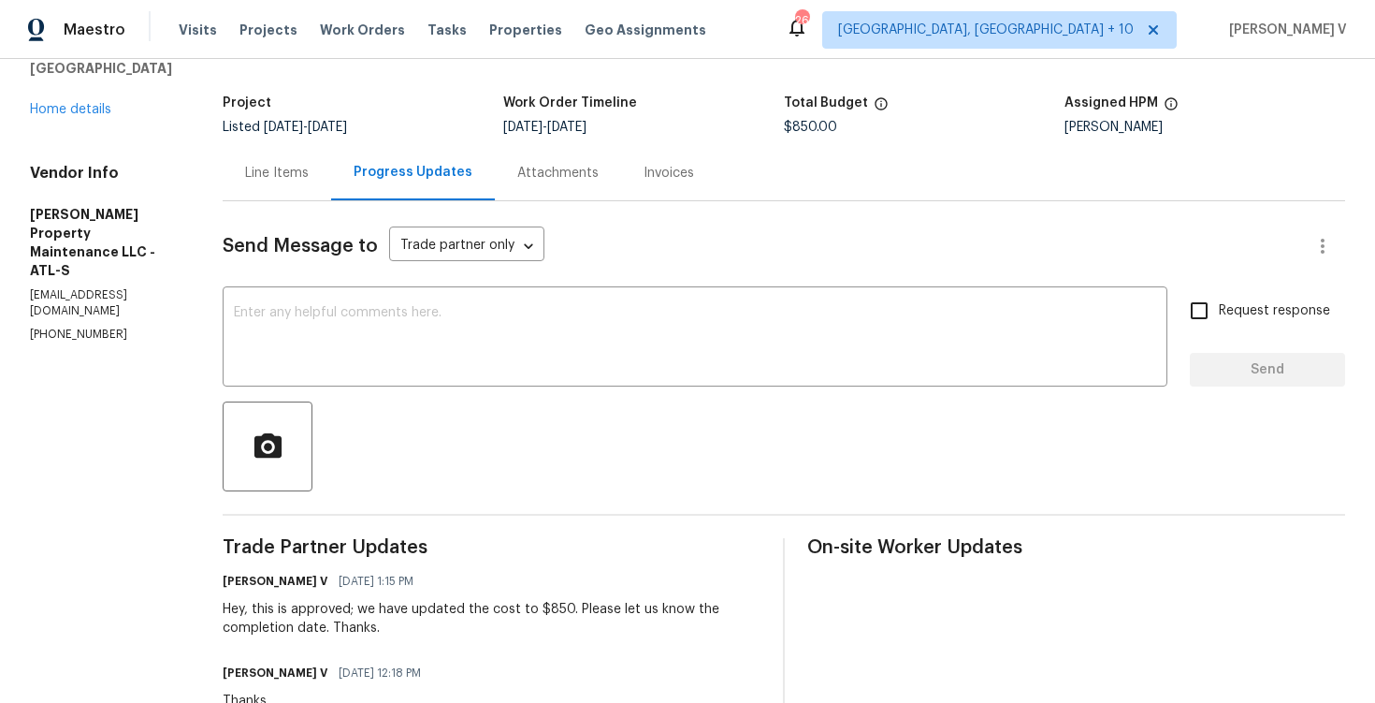
click at [70, 327] on p "[PHONE_NUMBER]" at bounding box center [104, 335] width 148 height 16
click at [70, 327] on p "(770) 235-8482" at bounding box center [104, 335] width 148 height 16
copy p "(770) 235-8482"
click at [687, 683] on div "Divya Dharshini V 09/12/2025 12:18 PM Thanks." at bounding box center [492, 685] width 538 height 51
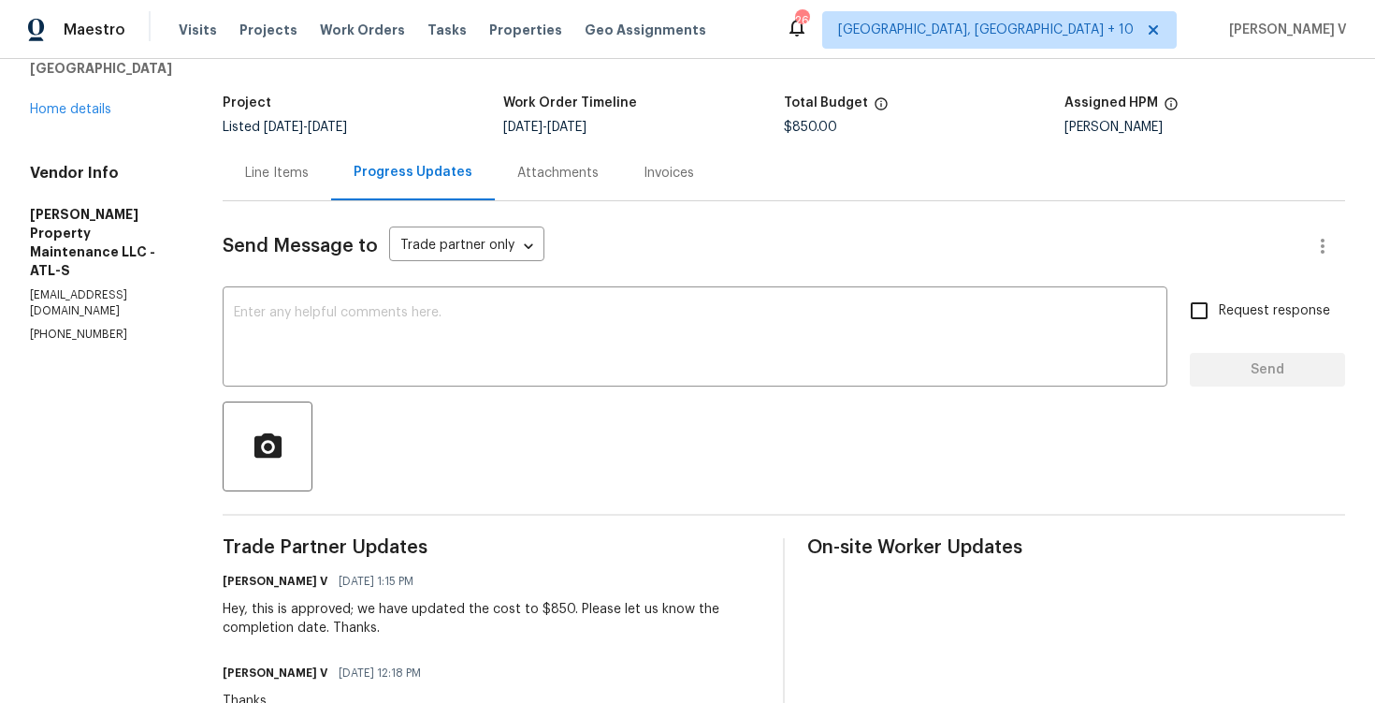
scroll to position [0, 0]
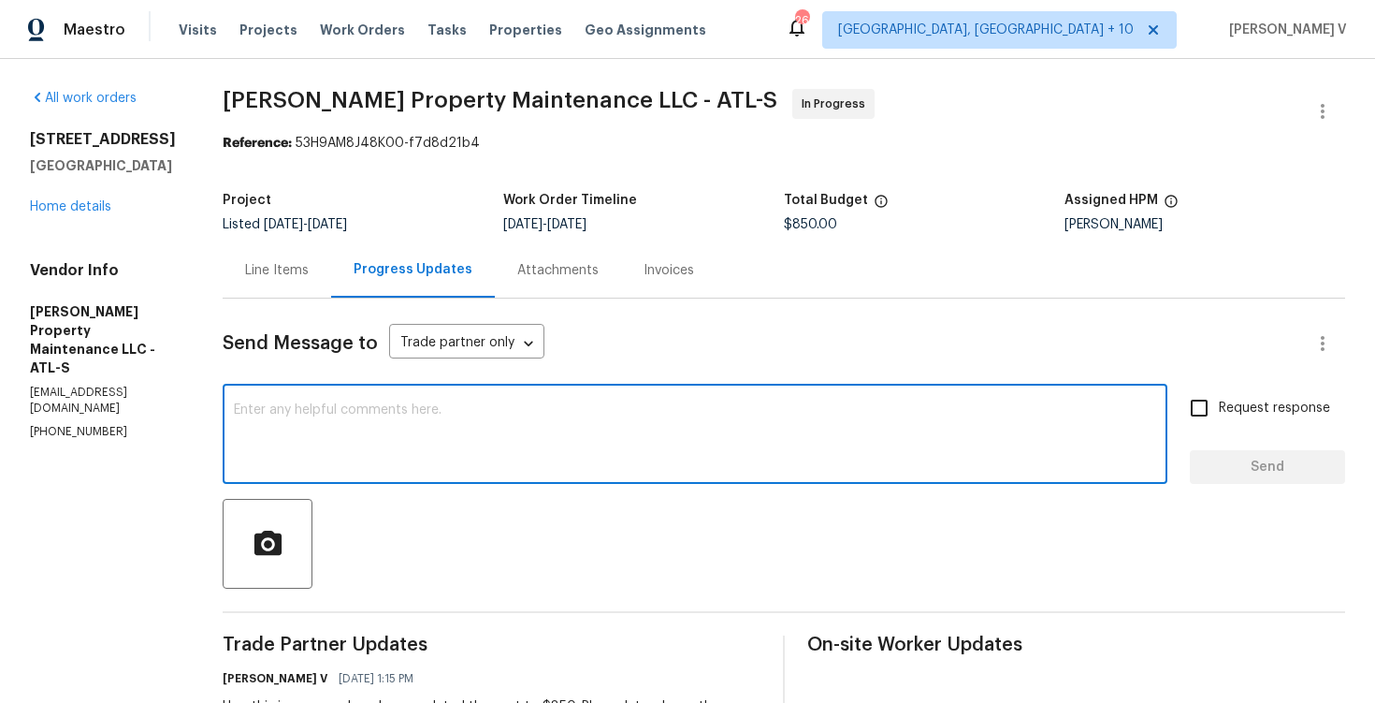
click at [506, 403] on textarea at bounding box center [695, 435] width 923 height 65
paste textarea "Hello! We've sent you a text to get an update on the work order. Could you plea…"
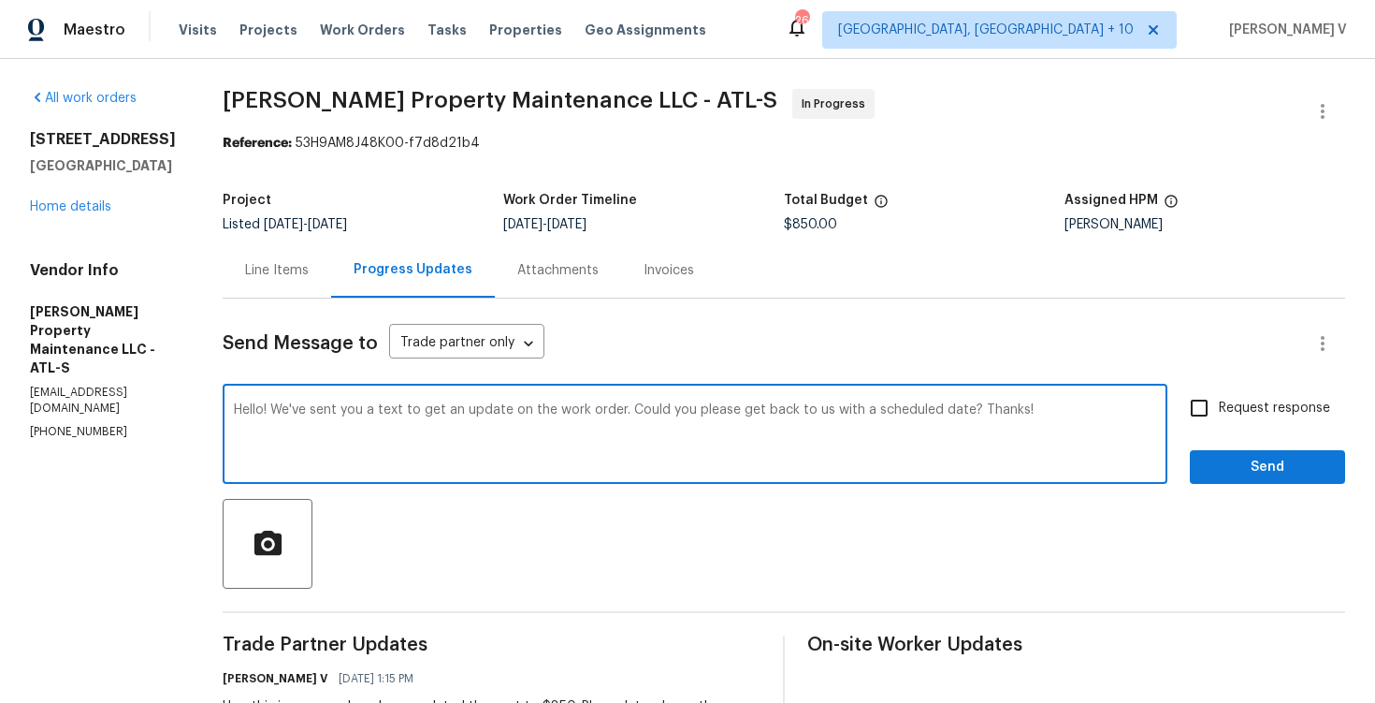
drag, startPoint x: 866, startPoint y: 412, endPoint x: 931, endPoint y: 412, distance: 64.6
click at [931, 413] on textarea "Hello! We've sent you a text to get an update on the work order. Could you plea…" at bounding box center [695, 435] width 923 height 65
type textarea "Hello! We've sent you a text to get an update on the work order. Could you plea…"
click at [1206, 404] on input "Request response" at bounding box center [1199, 407] width 39 height 39
checkbox input "true"
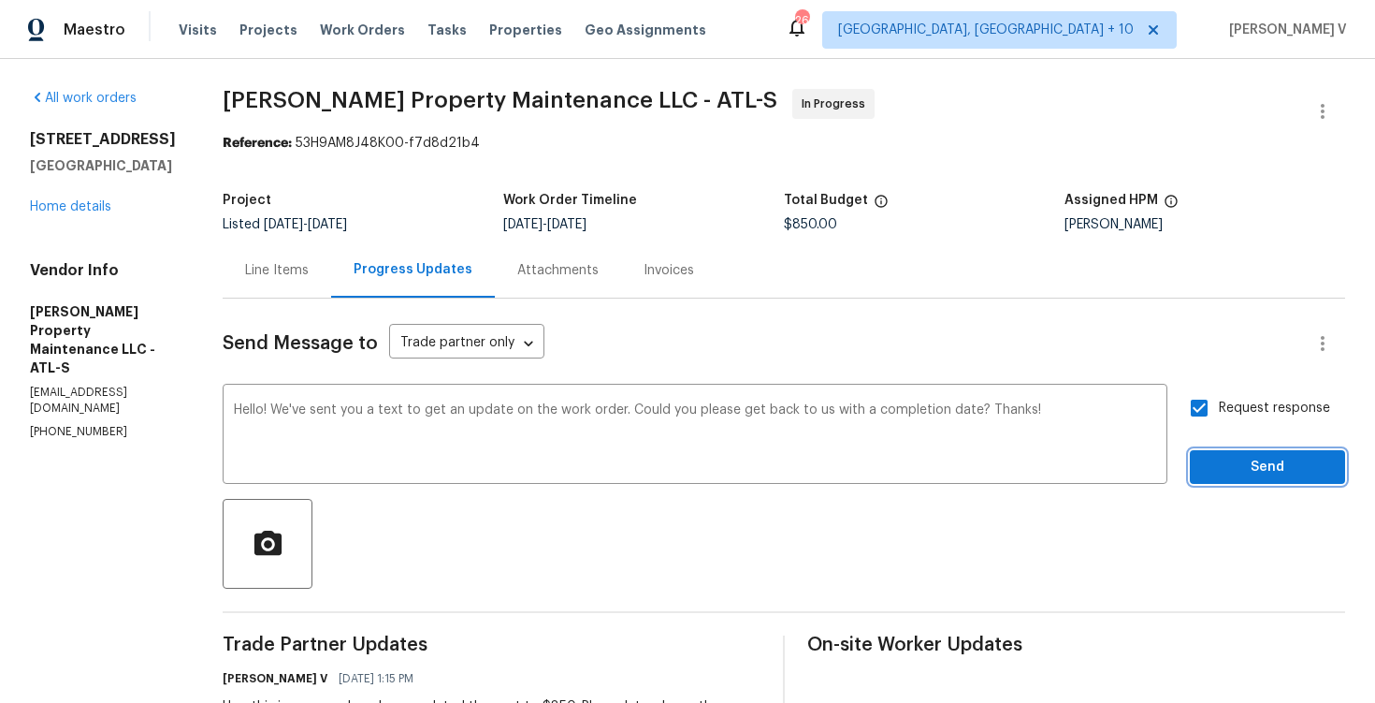
click at [1223, 469] on span "Send" at bounding box center [1267, 467] width 125 height 23
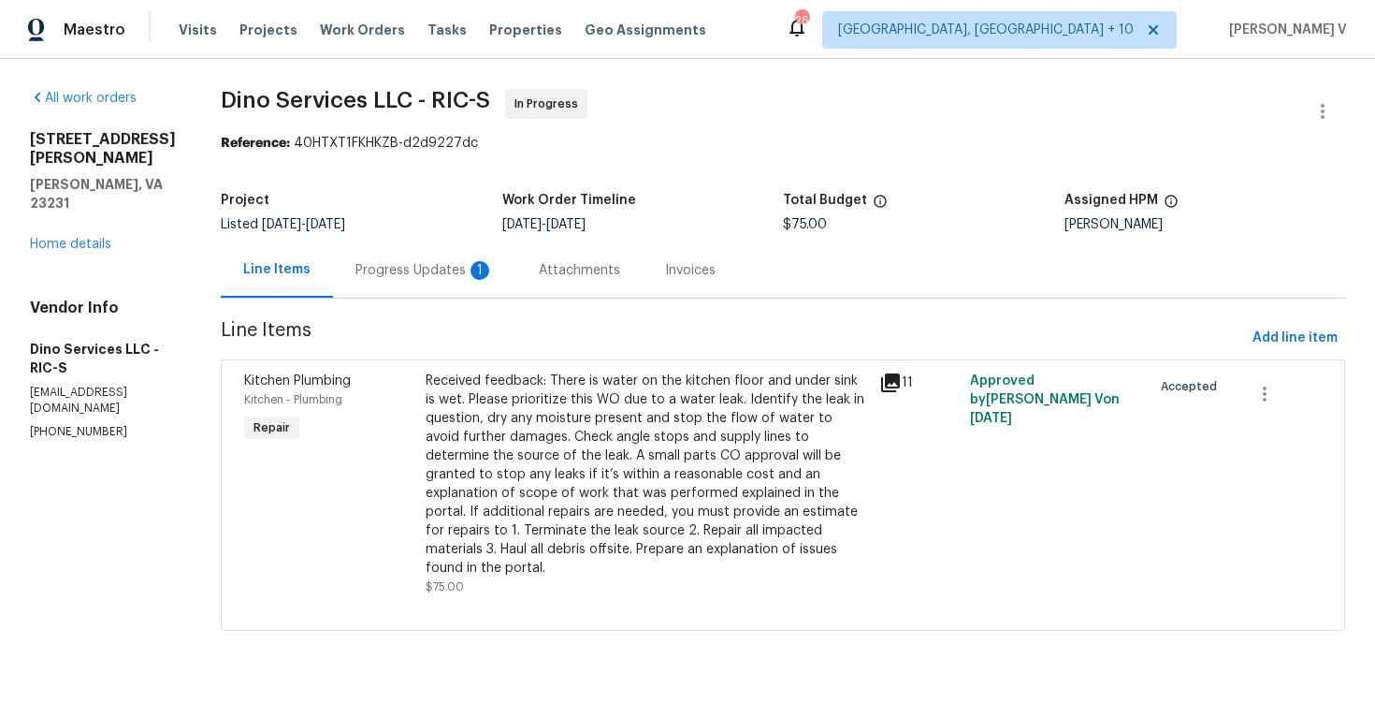
click at [429, 259] on div "Progress Updates 1" at bounding box center [424, 269] width 183 height 55
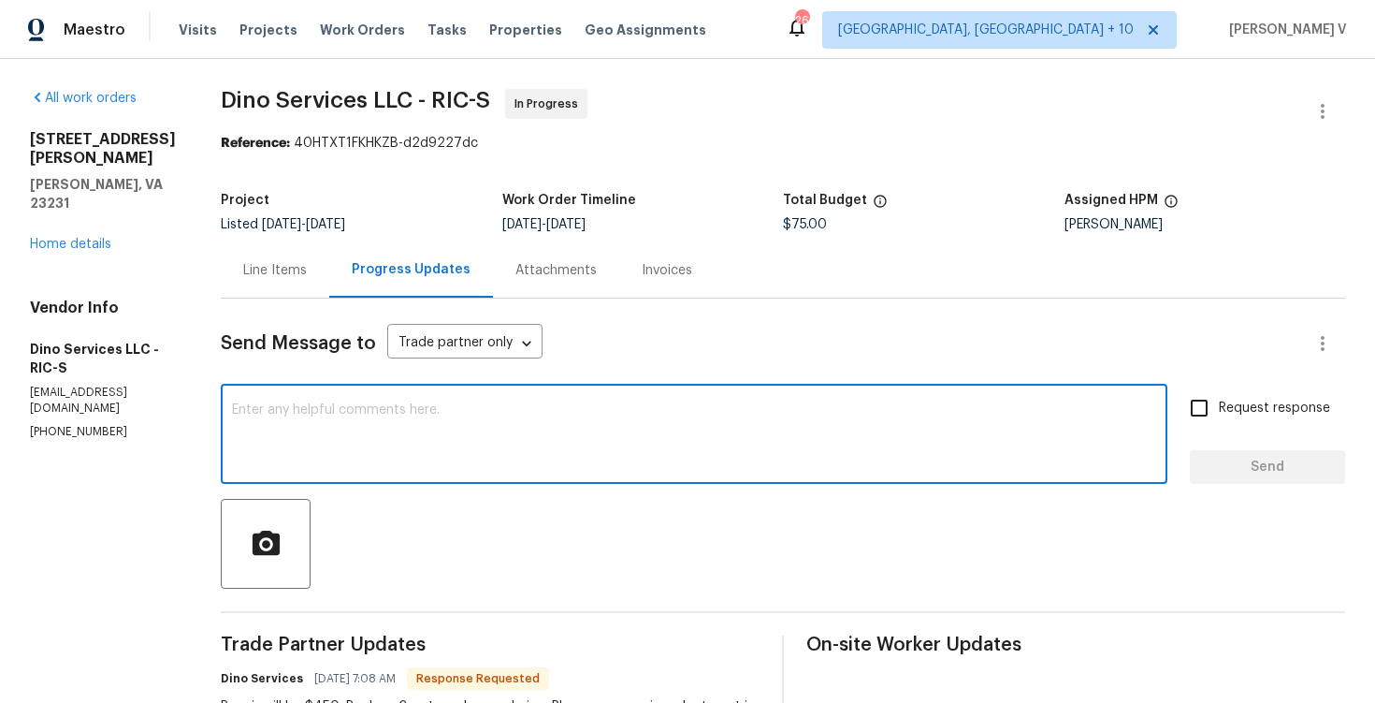
click at [420, 435] on textarea at bounding box center [694, 435] width 924 height 65
paste textarea "Hey thanks! We will review and get back to you."
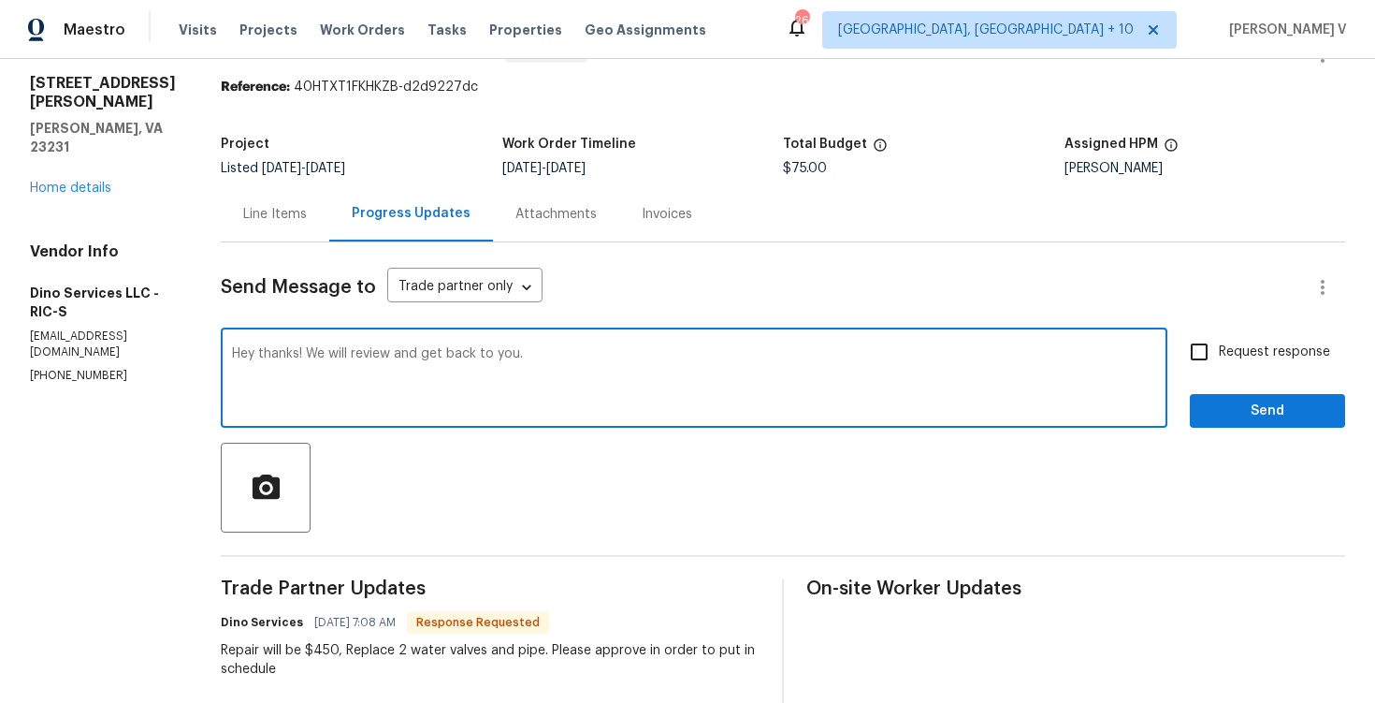
scroll to position [127, 0]
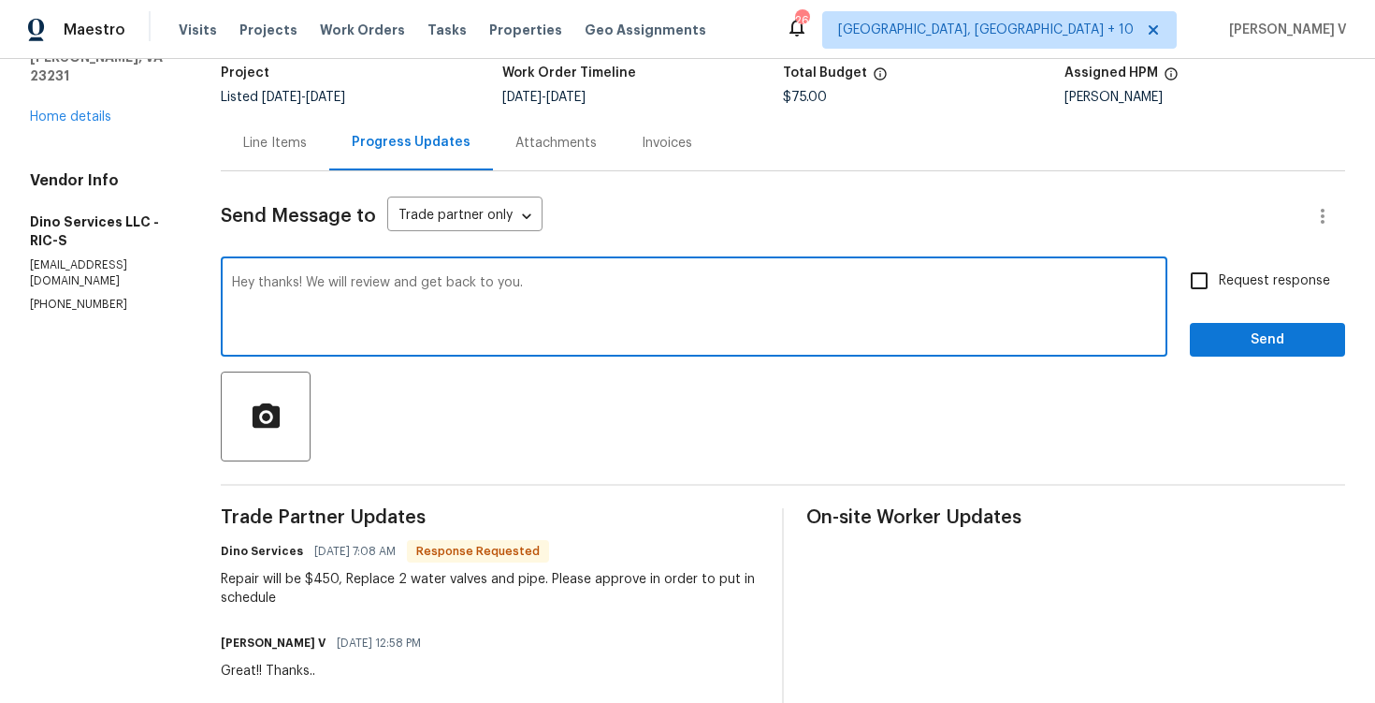
type textarea "Hey thanks! We will review and get back to you."
click at [1252, 339] on span "Send" at bounding box center [1267, 339] width 125 height 23
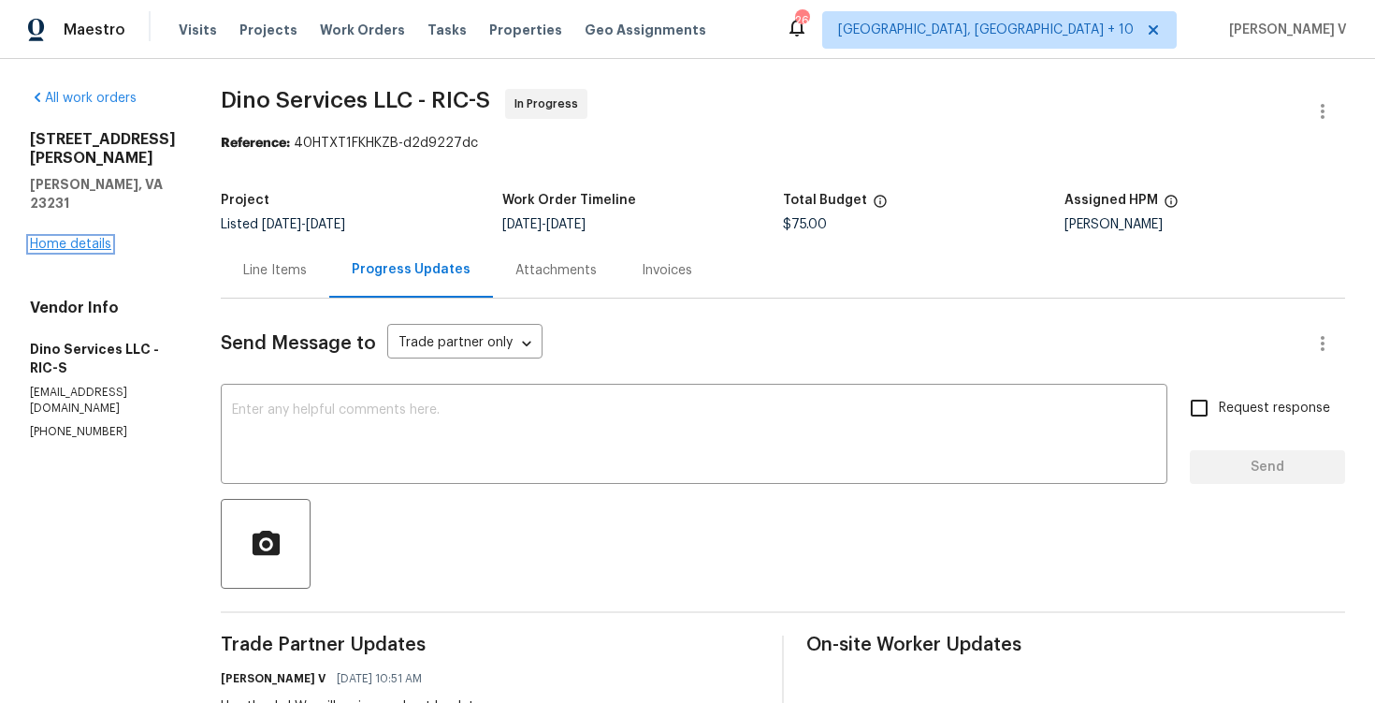
click at [53, 238] on link "Home details" at bounding box center [70, 244] width 81 height 13
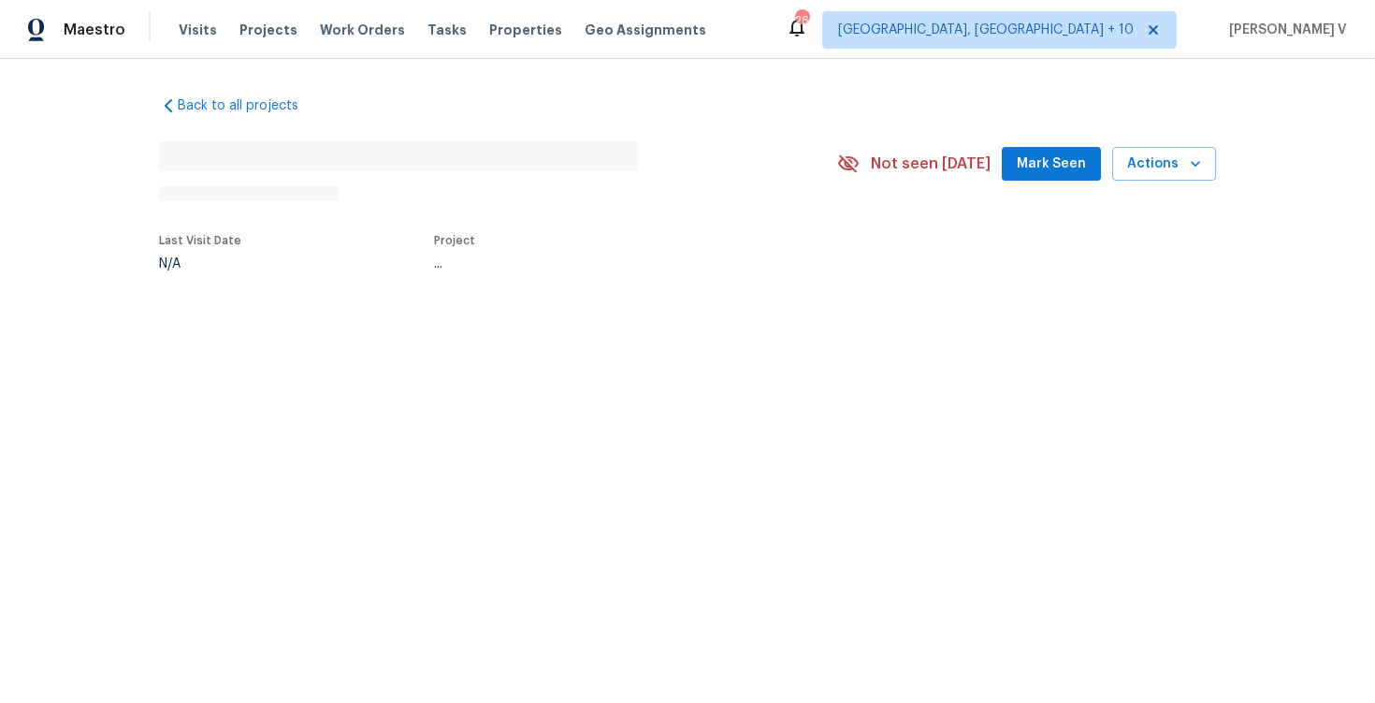
click at [53, 199] on div "Back to all projects No address found N/A Not seen today Mark Seen Actions Last…" at bounding box center [687, 226] width 1375 height 335
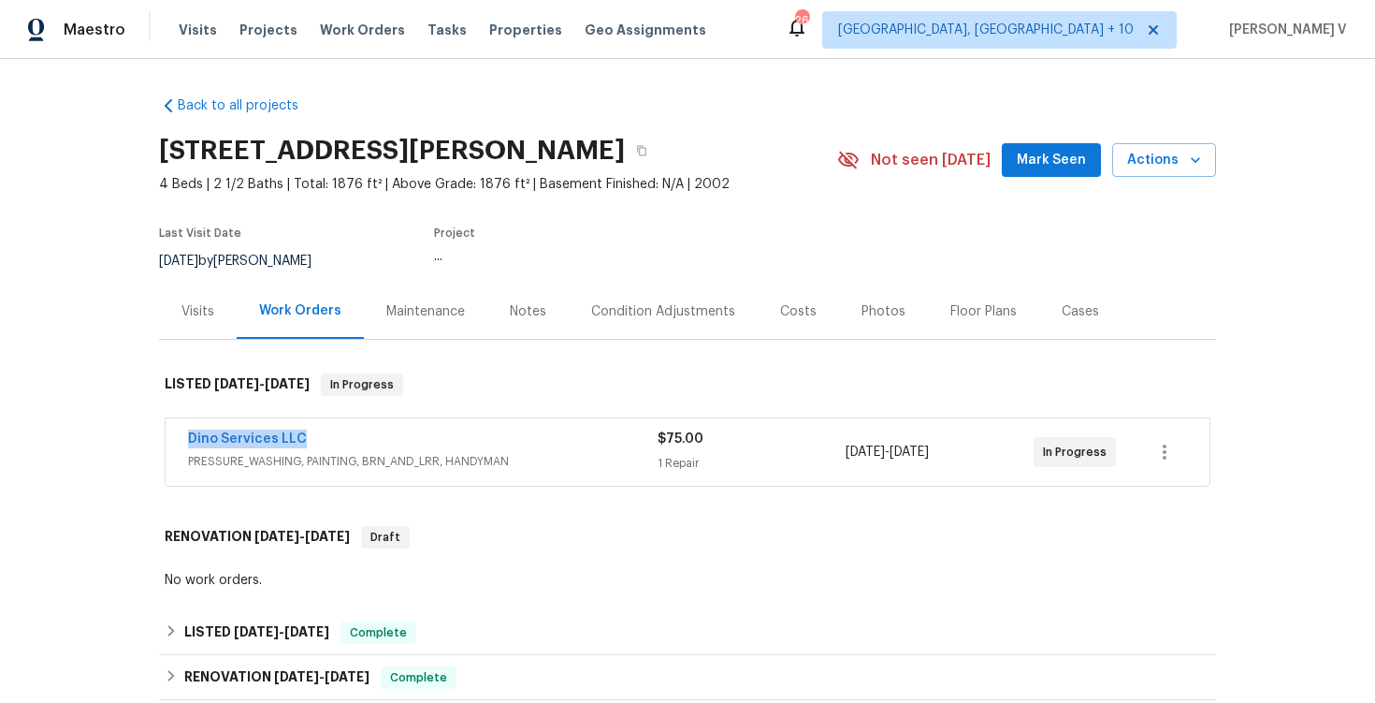
drag, startPoint x: 175, startPoint y: 429, endPoint x: 399, endPoint y: 429, distance: 223.6
click at [400, 429] on div "Dino Services LLC PRESSURE_WASHING, PAINTING, BRN_AND_LRR, HANDYMAN $75.00 1 Re…" at bounding box center [688, 451] width 1044 height 67
copy link "Dino Services LLC"
click at [265, 429] on span "Dino Services LLC" at bounding box center [247, 438] width 119 height 19
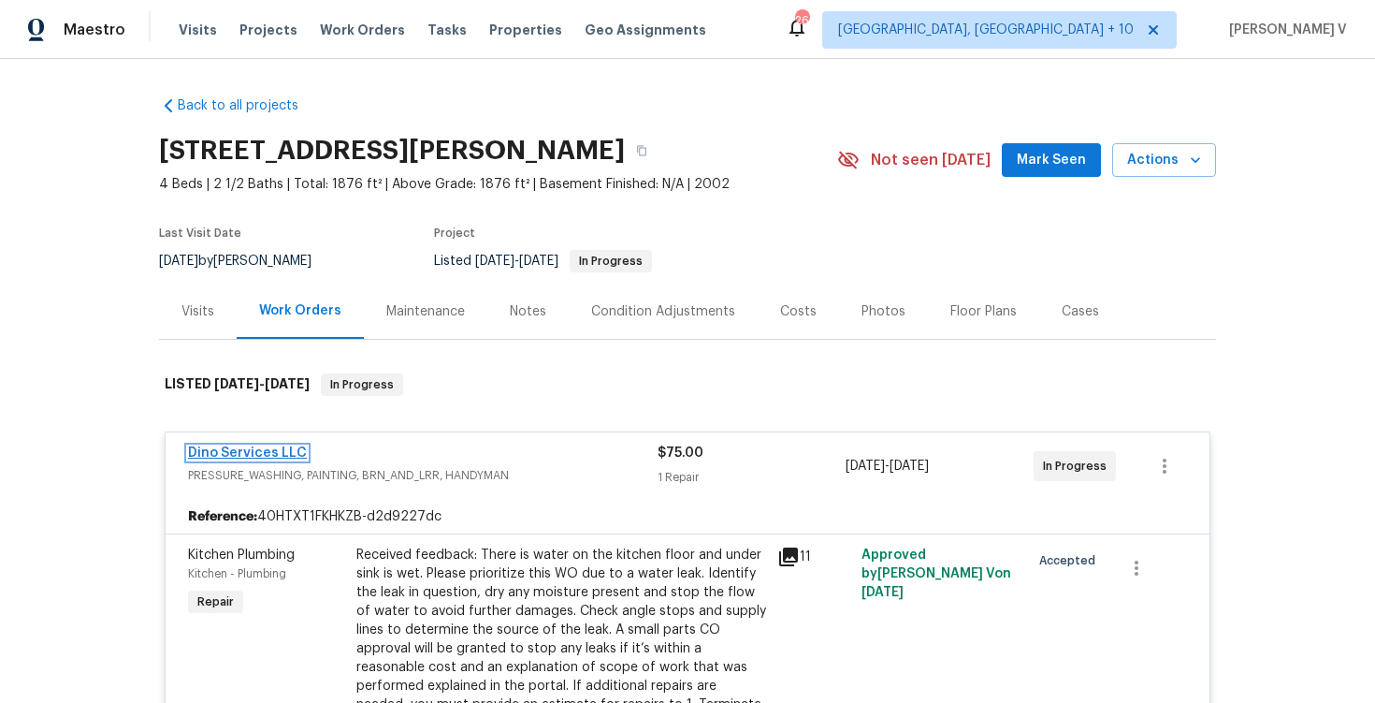
click at [241, 457] on link "Dino Services LLC" at bounding box center [247, 452] width 119 height 13
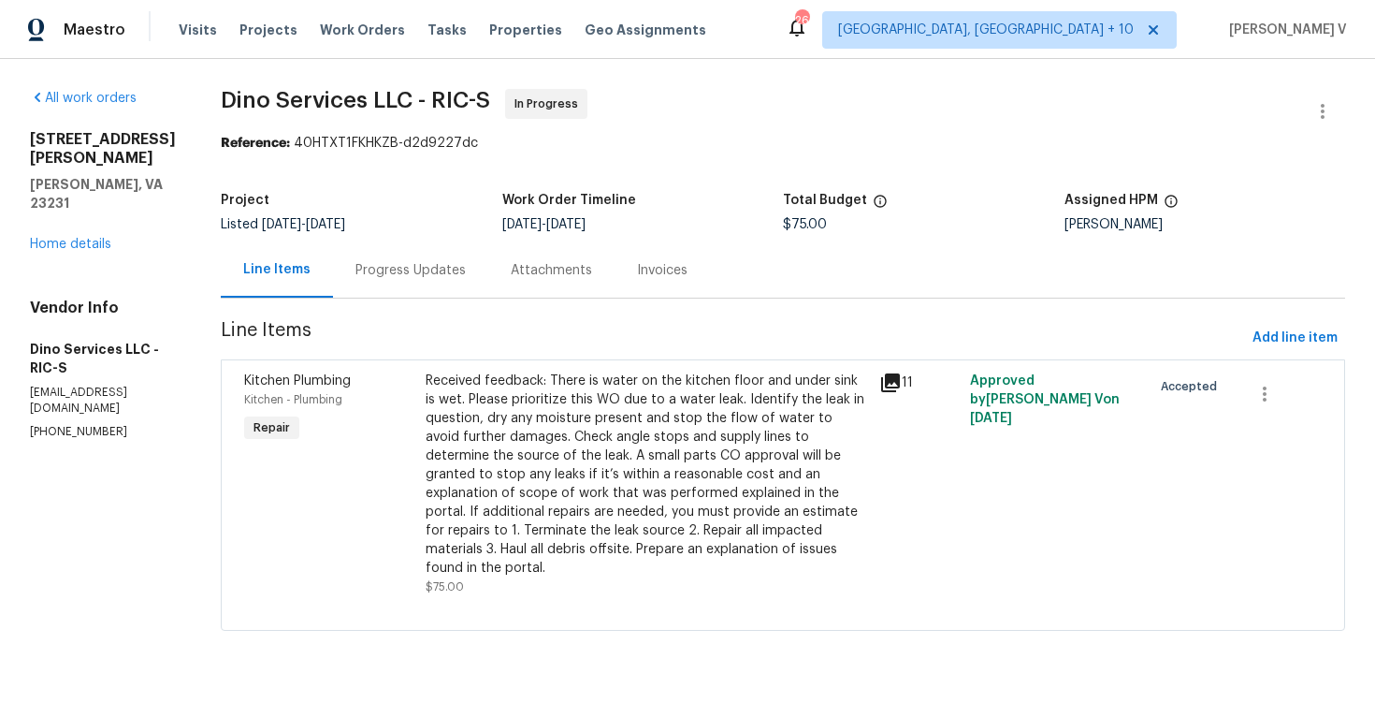
click at [487, 422] on div "Received feedback: There is water on the kitchen floor and under sink is wet. P…" at bounding box center [647, 474] width 443 height 206
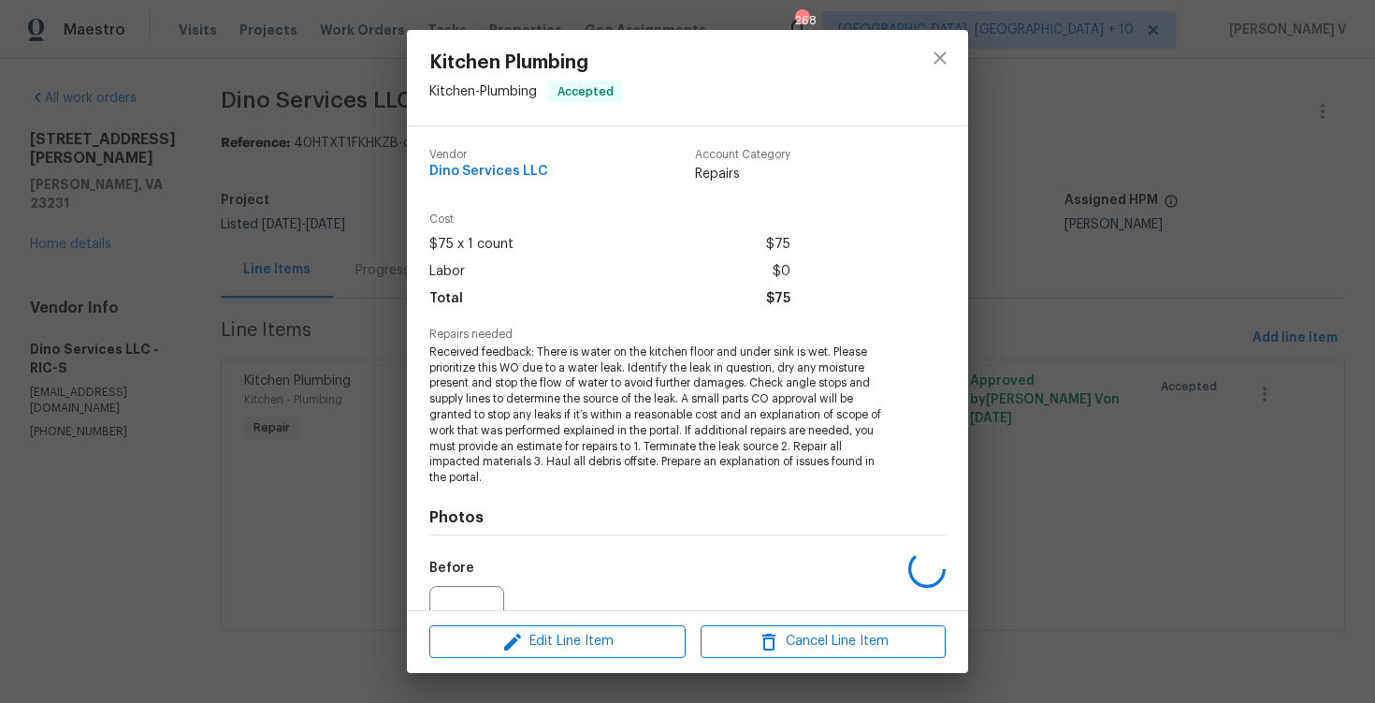
click at [515, 401] on span "Received feedback: There is water on the kitchen floor and under sink is wet. P…" at bounding box center [661, 414] width 465 height 141
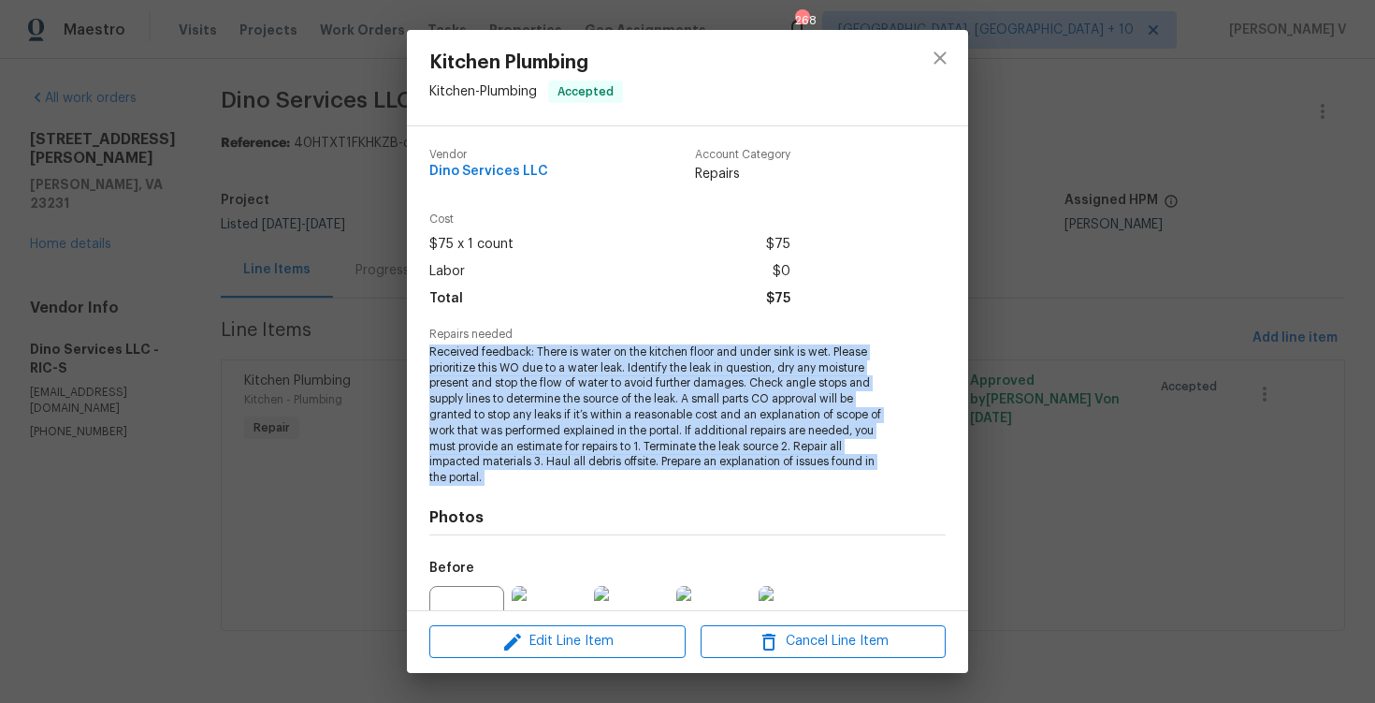
copy span "Received feedback: There is water on the kitchen floor and under sink is wet. P…"
click at [406, 378] on div "Kitchen Plumbing Kitchen - Plumbing Accepted Vendor Dino Services LLC Account C…" at bounding box center [687, 351] width 1375 height 703
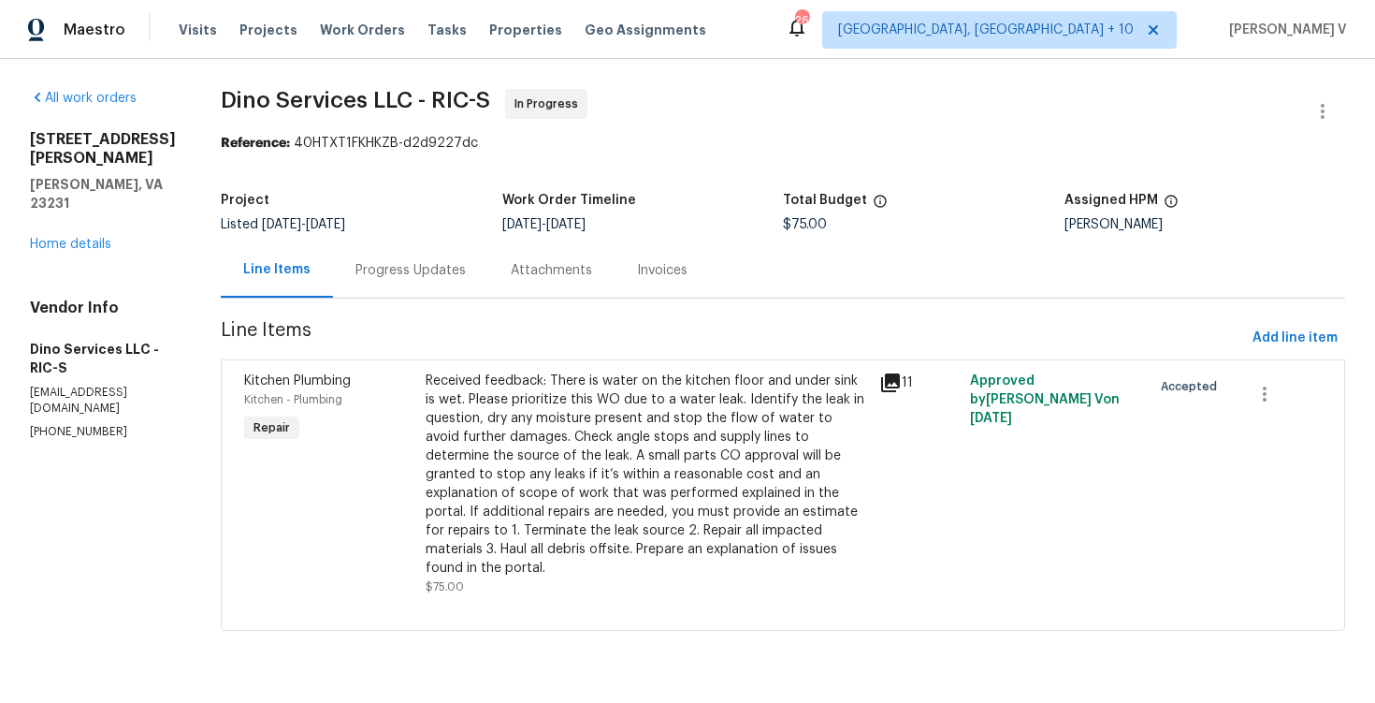
click at [392, 284] on div "Progress Updates" at bounding box center [410, 269] width 155 height 55
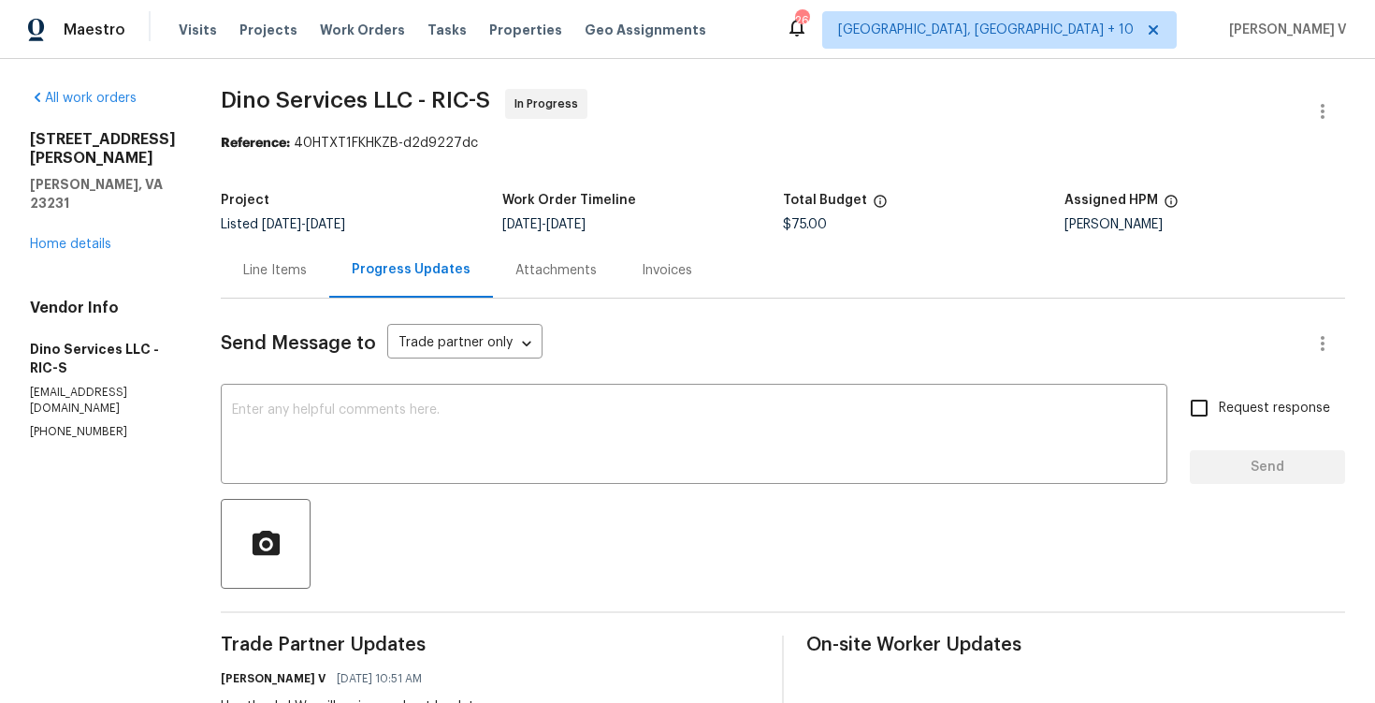
scroll to position [580, 0]
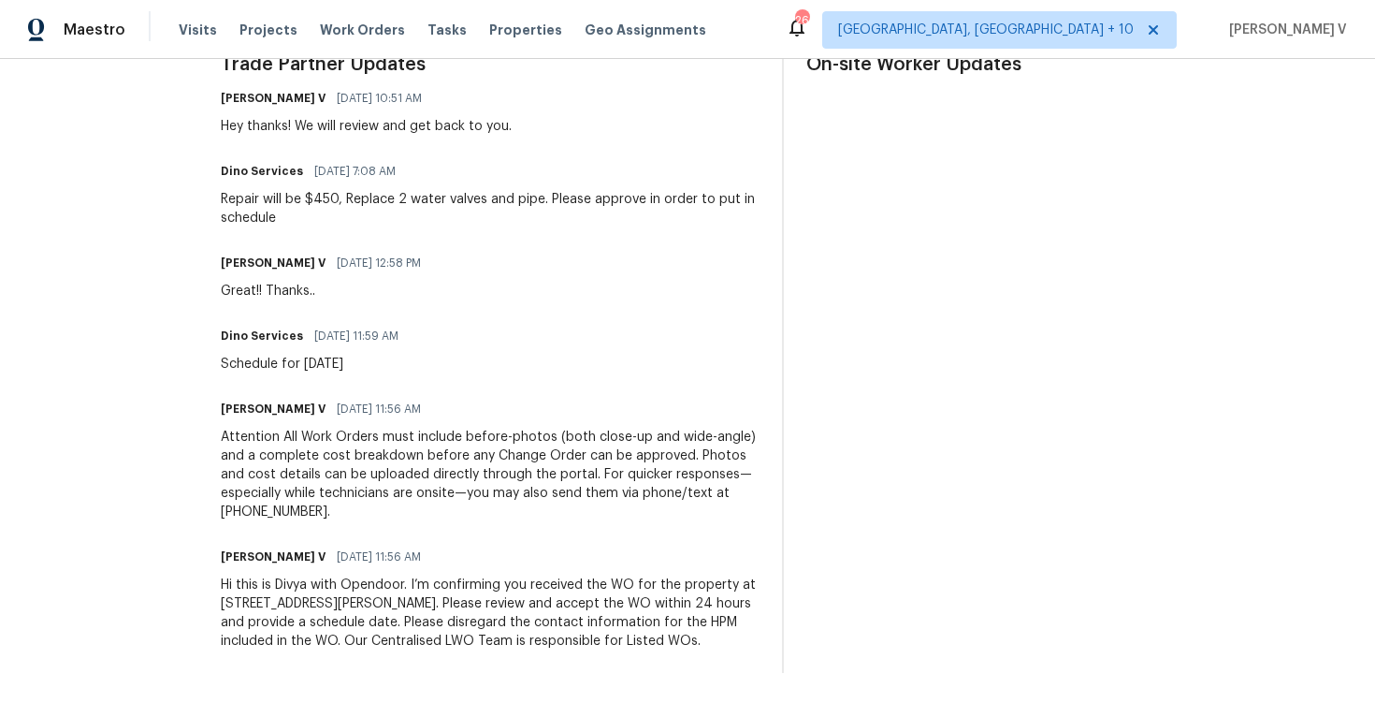
click at [348, 192] on div "Repair will be $450, Replace 2 water valves and pipe. Please approve in order t…" at bounding box center [490, 208] width 539 height 37
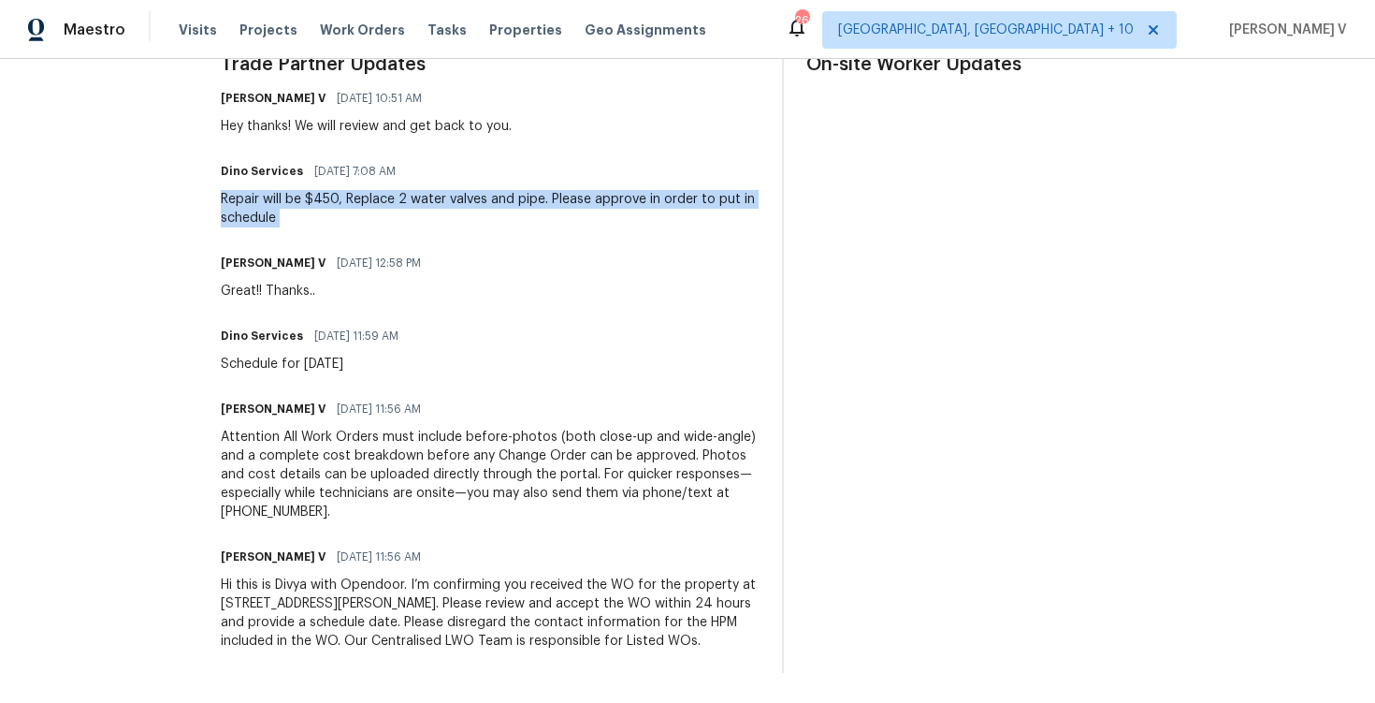
copy div "Repair will be $450, Replace 2 water valves and pipe. Please approve in order t…"
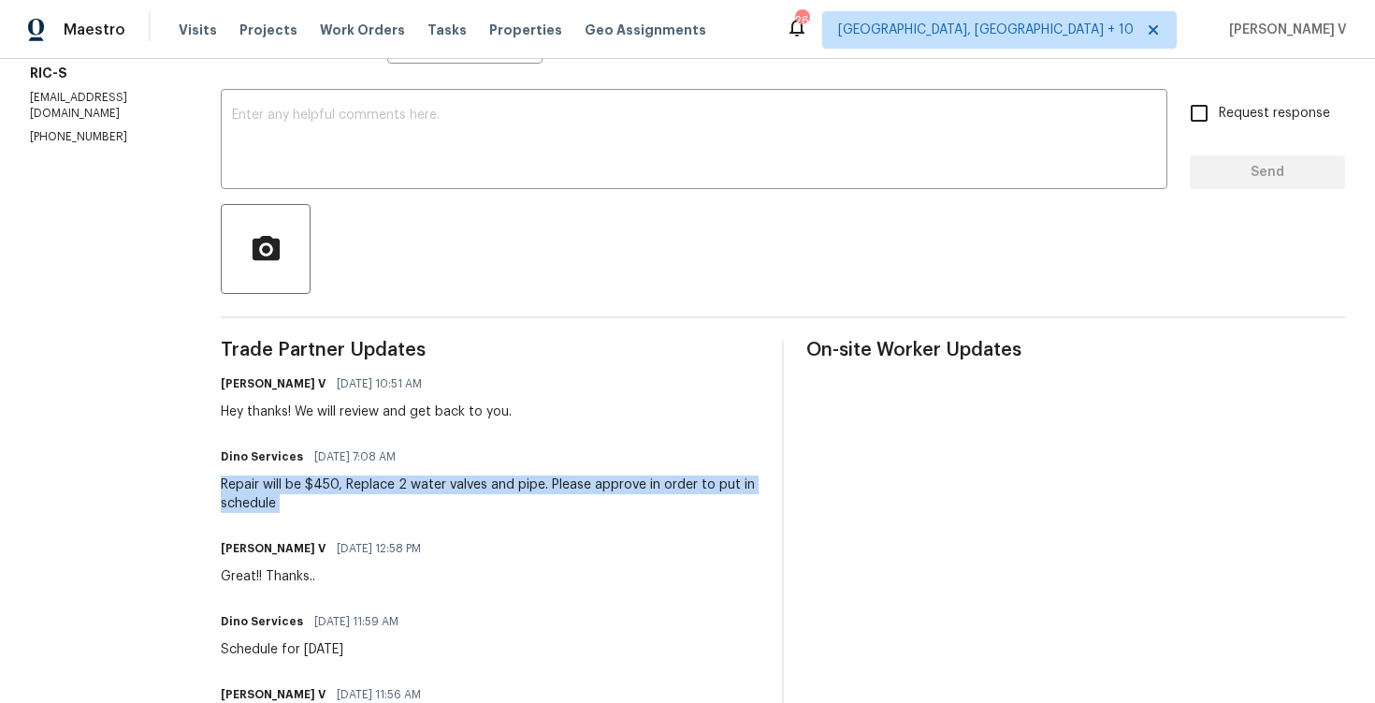
scroll to position [0, 0]
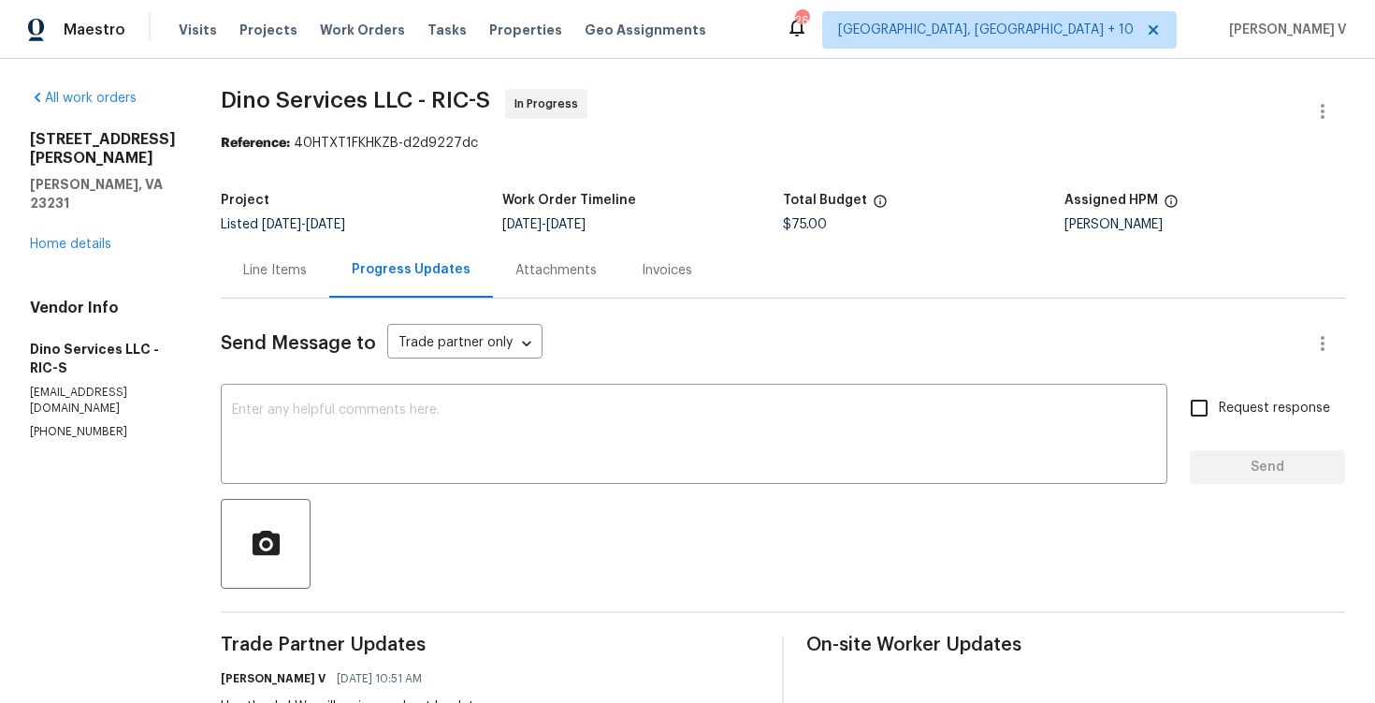
click at [281, 265] on div "Line Items" at bounding box center [275, 270] width 64 height 19
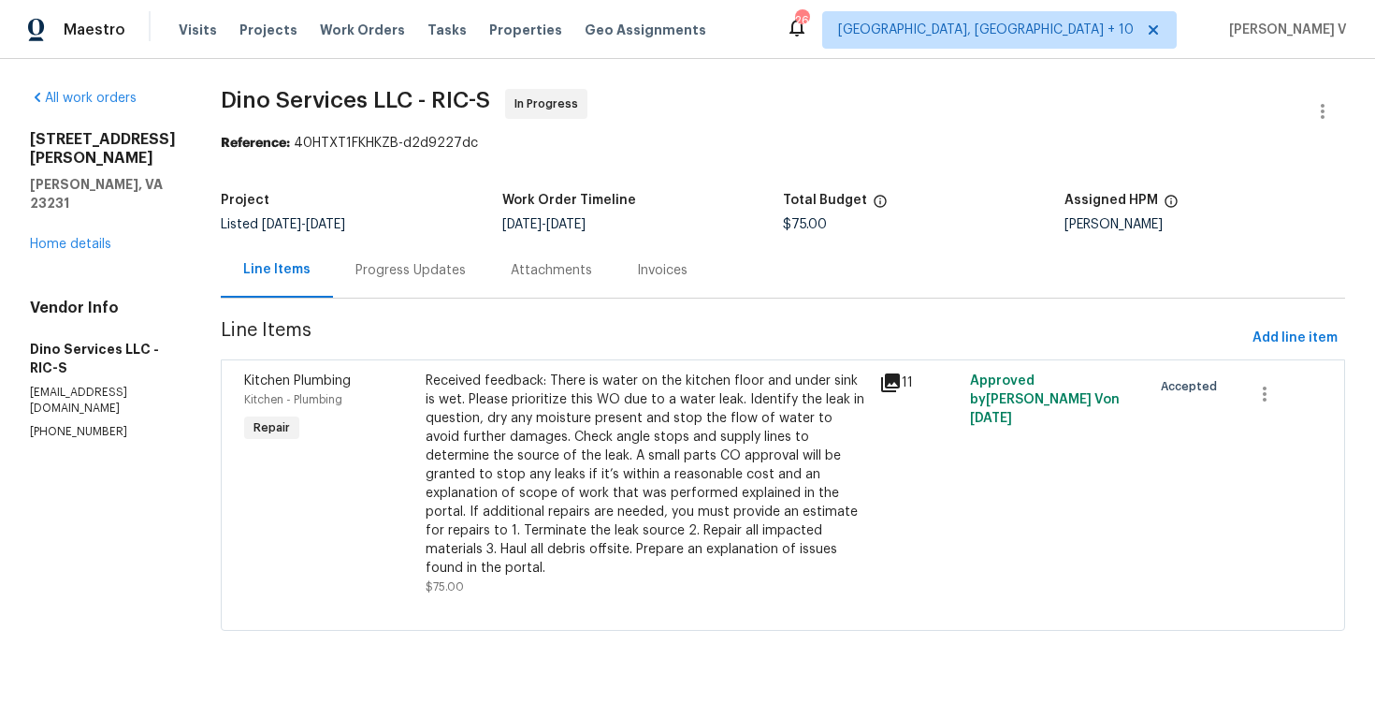
click at [552, 389] on div "Received feedback: There is water on the kitchen floor and under sink is wet. P…" at bounding box center [647, 474] width 443 height 206
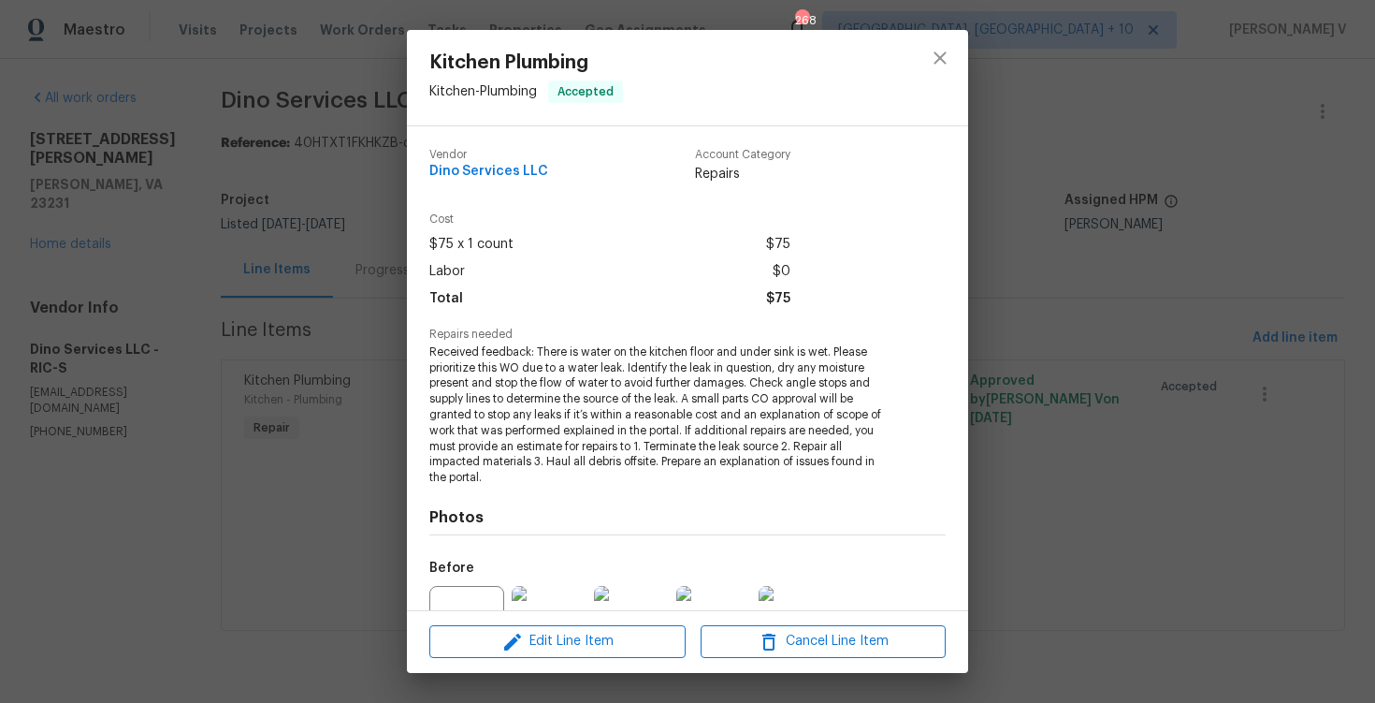
scroll to position [191, 0]
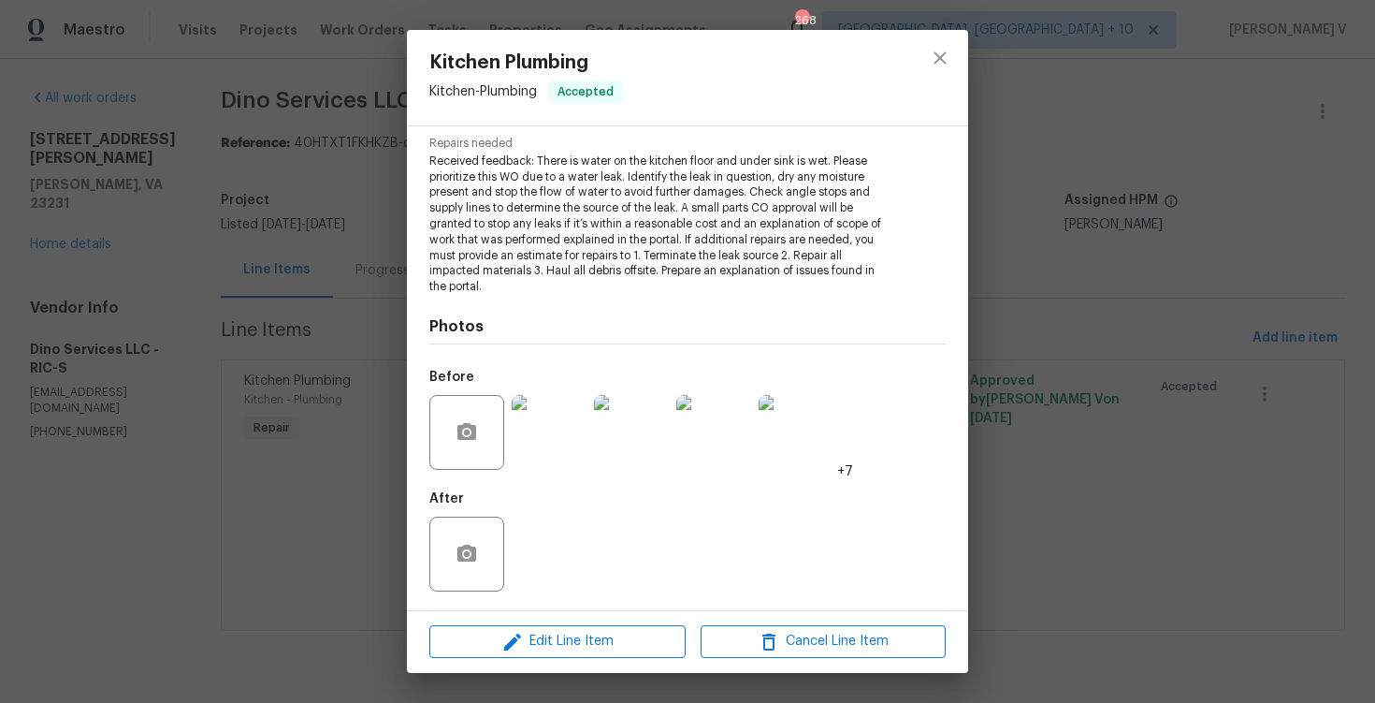
click at [537, 445] on img at bounding box center [549, 432] width 75 height 75
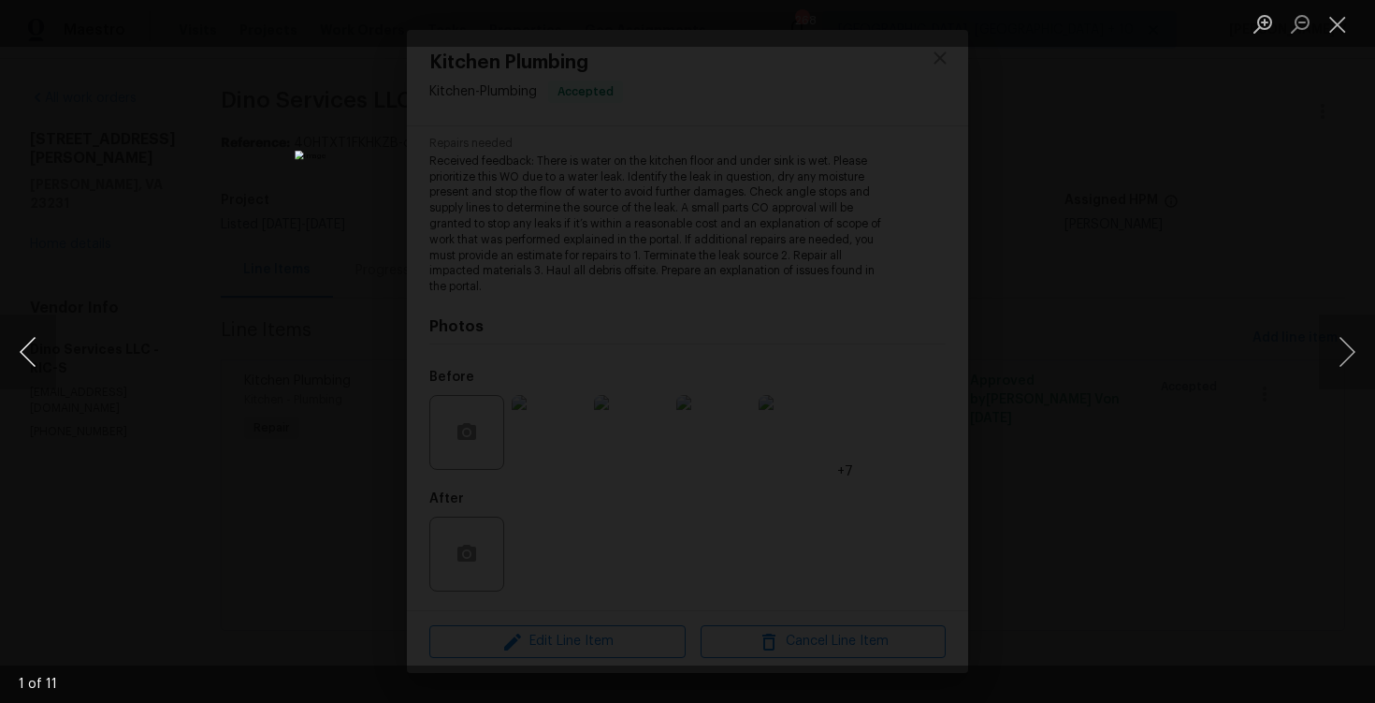
click at [36, 344] on button "Previous image" at bounding box center [28, 351] width 56 height 75
click at [36, 354] on button "Previous image" at bounding box center [28, 351] width 56 height 75
click at [19, 361] on button "Previous image" at bounding box center [28, 351] width 56 height 75
click at [50, 338] on button "Previous image" at bounding box center [28, 351] width 56 height 75
click at [51, 338] on button "Previous image" at bounding box center [28, 351] width 56 height 75
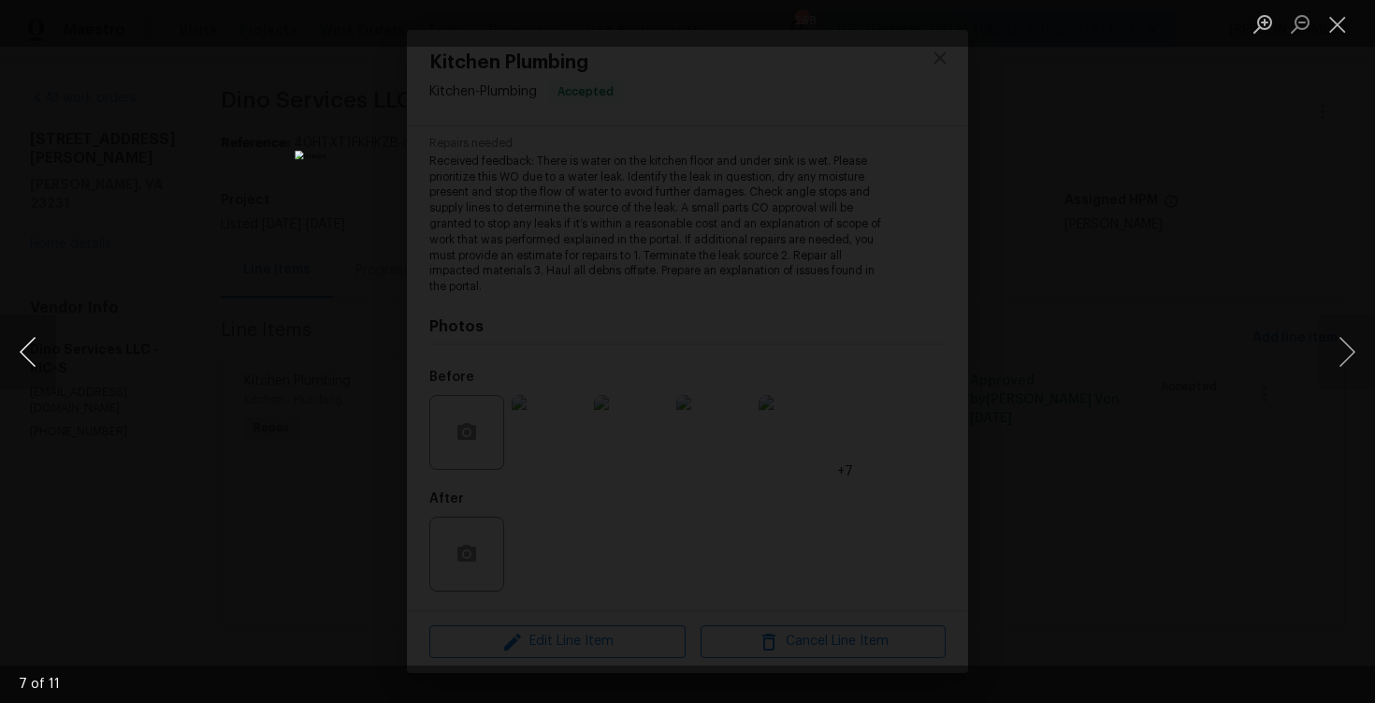
click at [51, 338] on button "Previous image" at bounding box center [28, 351] width 56 height 75
click at [320, 178] on div "Lightbox" at bounding box center [687, 351] width 1375 height 703
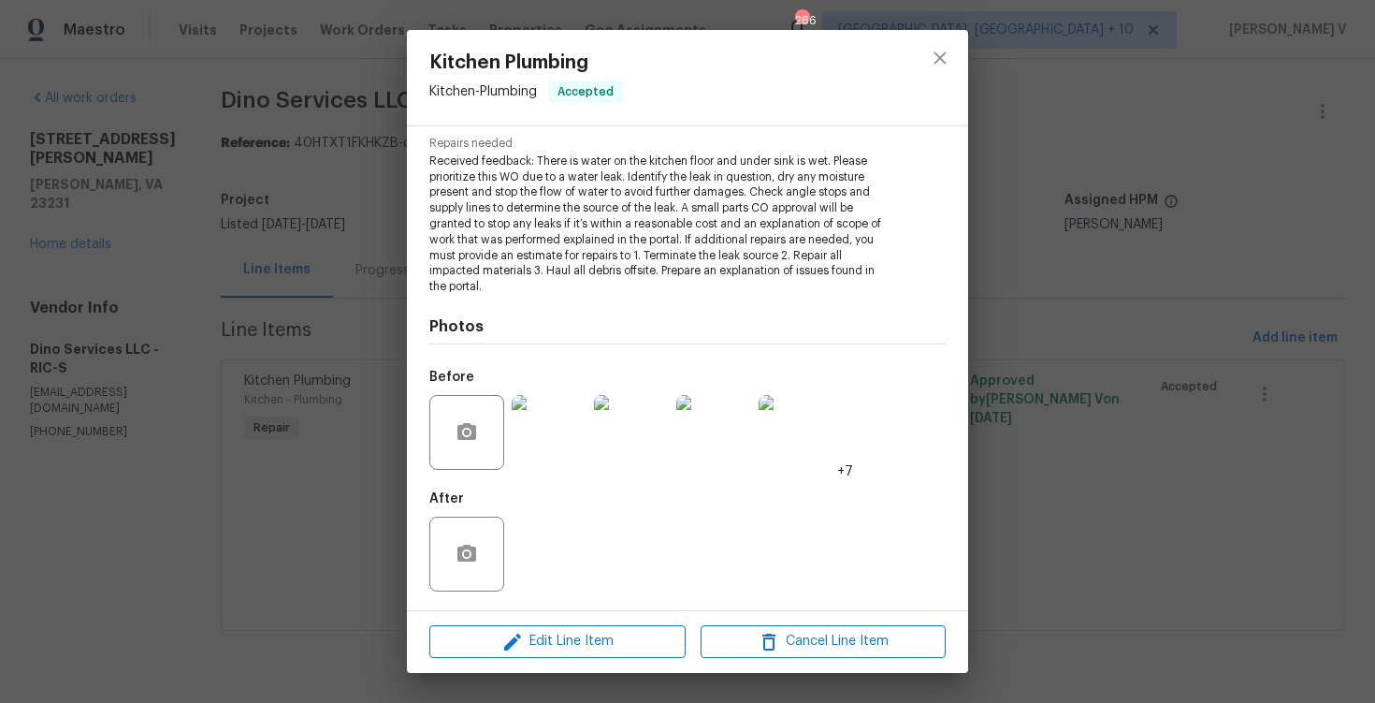
click at [320, 178] on div "Lightbox" at bounding box center [687, 351] width 1375 height 703
click at [211, 284] on div "Kitchen Plumbing Kitchen - Plumbing Accepted Vendor Dino Services LLC Account C…" at bounding box center [687, 351] width 1375 height 703
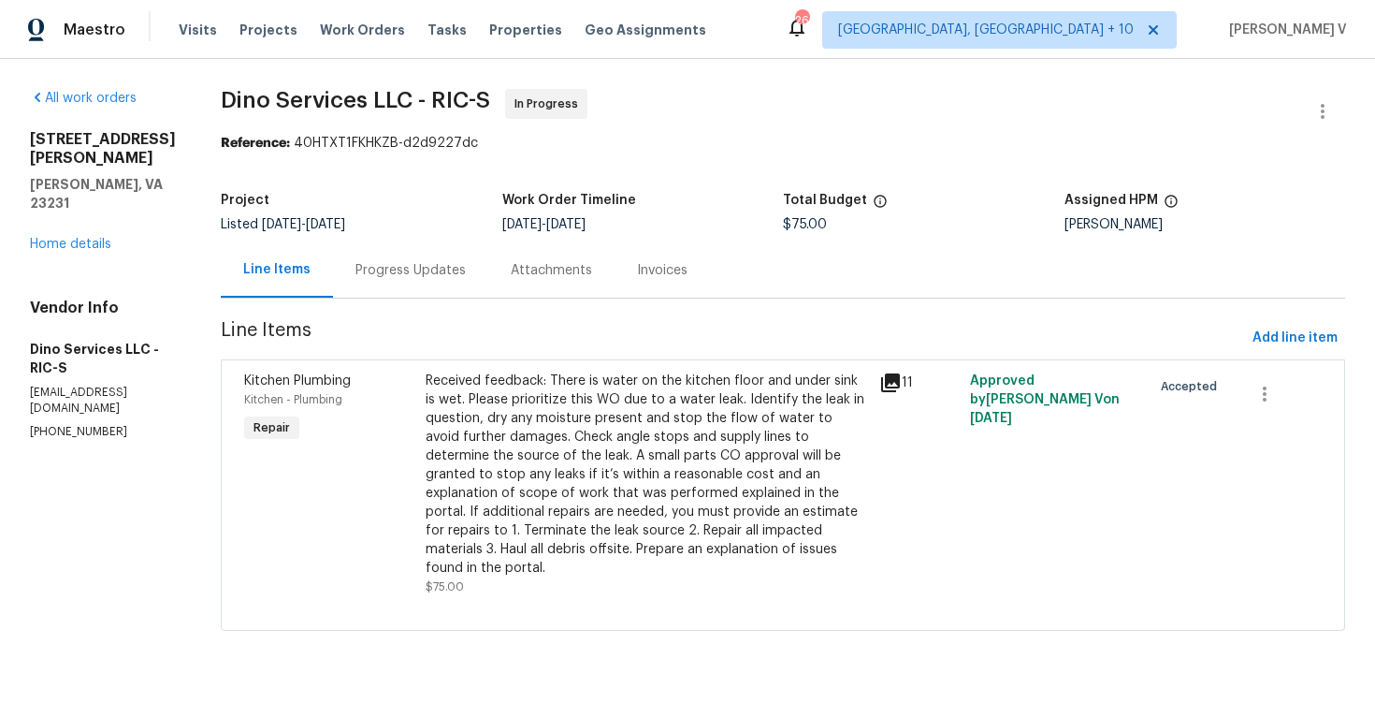
click at [807, 227] on span "$75.00" at bounding box center [805, 224] width 44 height 13
copy span "$75.00"
